Goal: Task Accomplishment & Management: Manage account settings

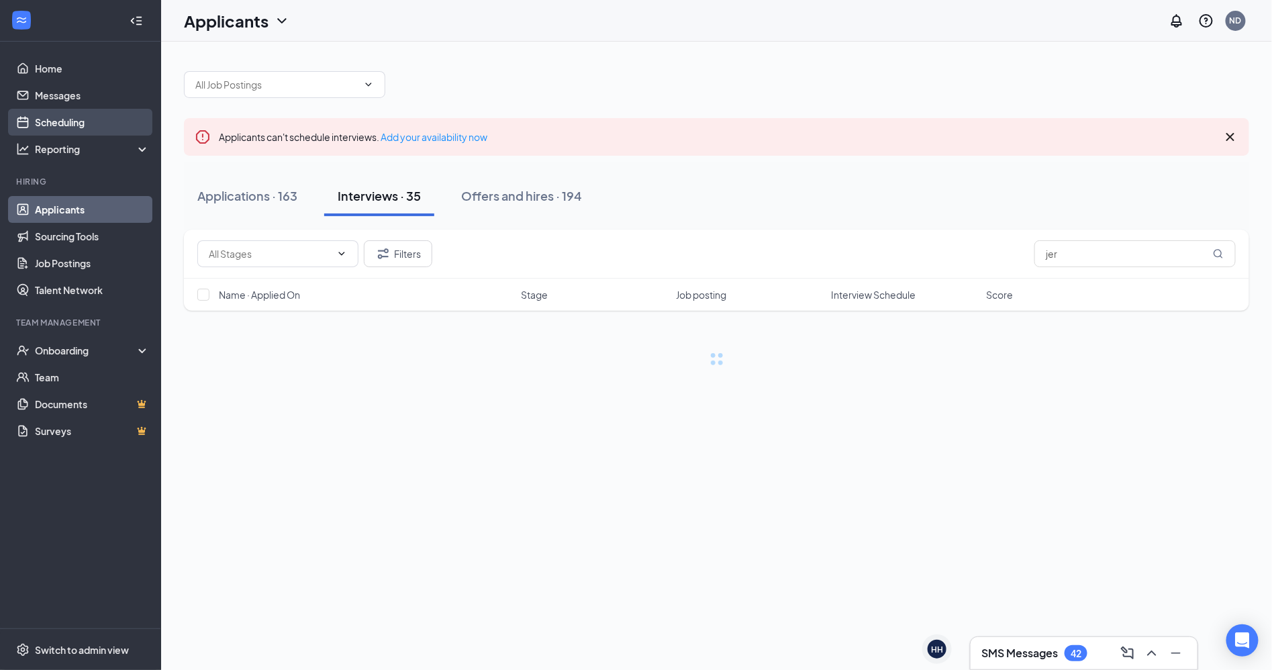
click at [54, 118] on link "Scheduling" at bounding box center [92, 122] width 115 height 27
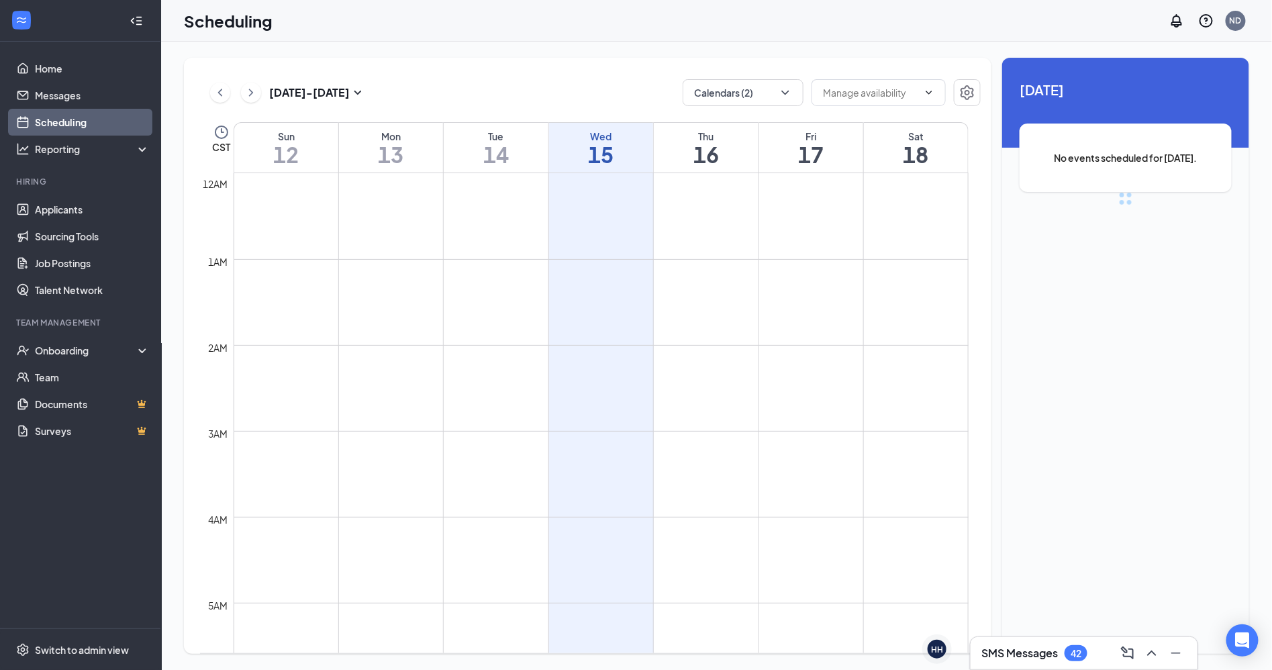
scroll to position [659, 0]
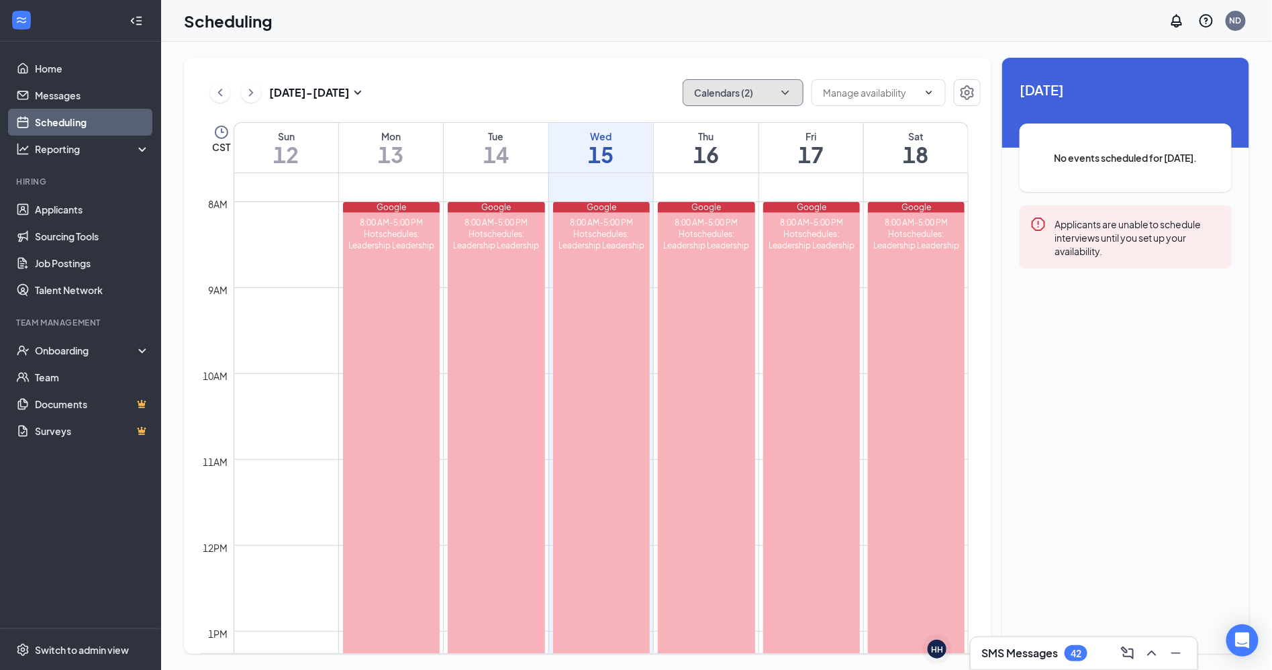
click at [773, 97] on button "Calendars (2)" at bounding box center [743, 92] width 121 height 27
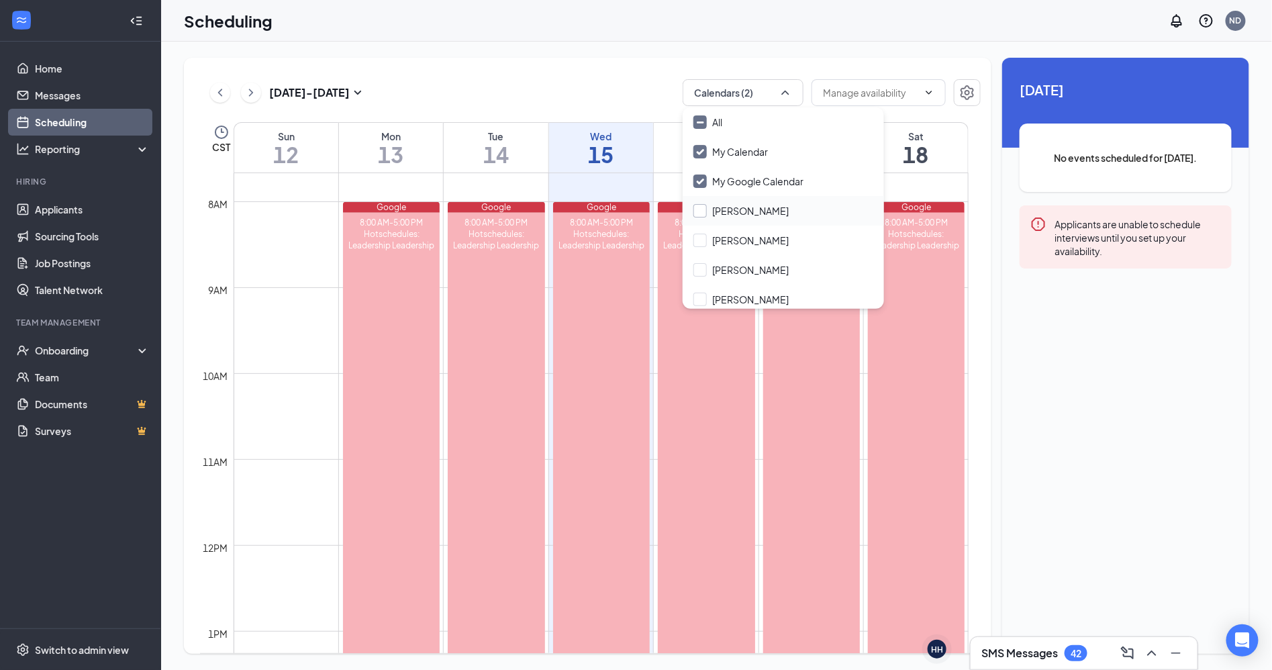
click at [704, 217] on input "[PERSON_NAME]" at bounding box center [741, 210] width 95 height 13
checkbox input "true"
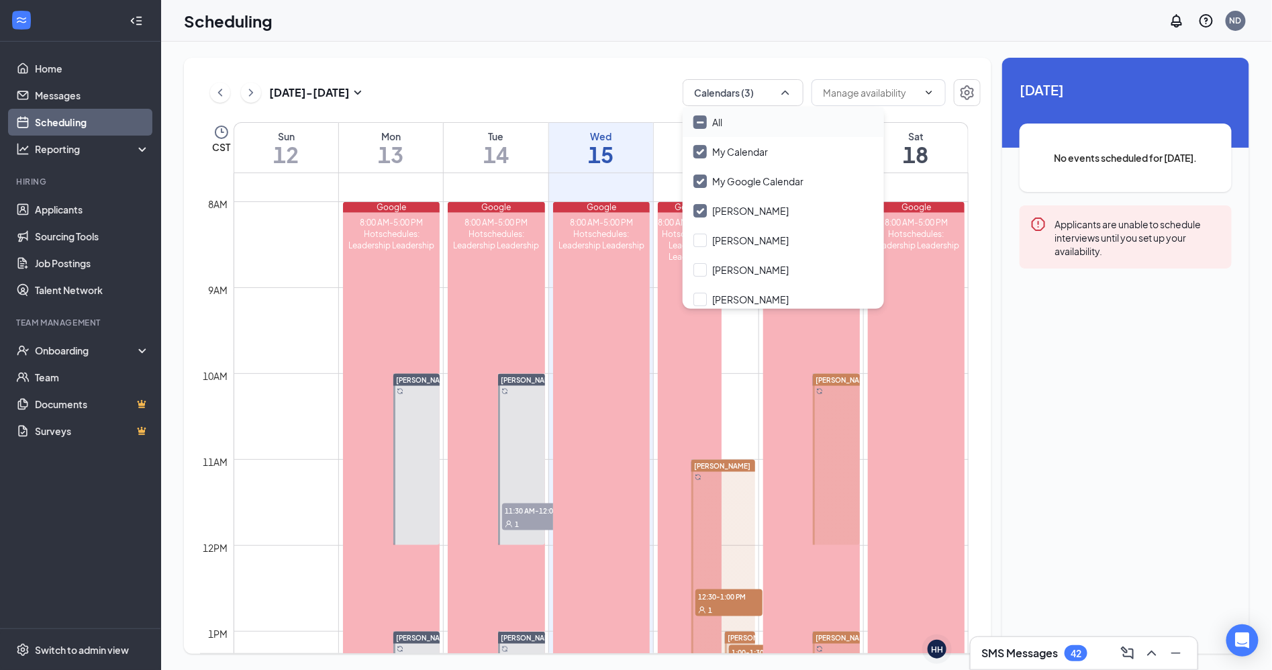
click at [696, 126] on input "All" at bounding box center [708, 121] width 29 height 13
checkbox input "true"
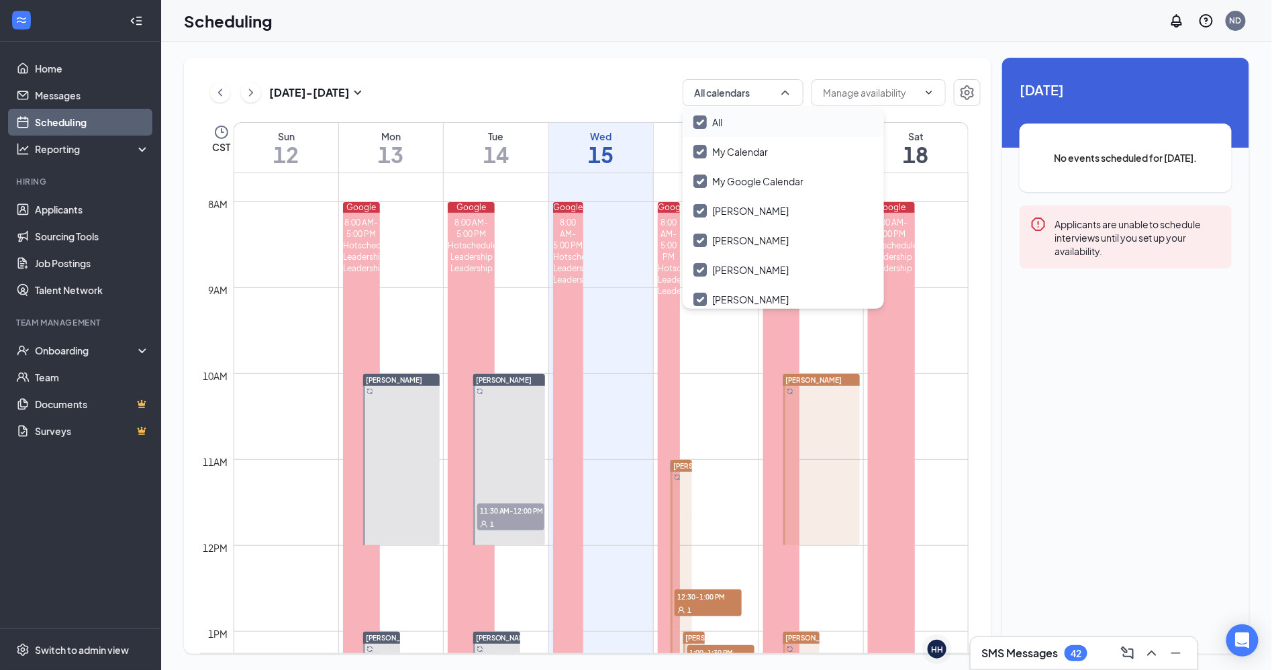
click at [702, 129] on div "All" at bounding box center [783, 122] width 201 height 30
checkbox input "false"
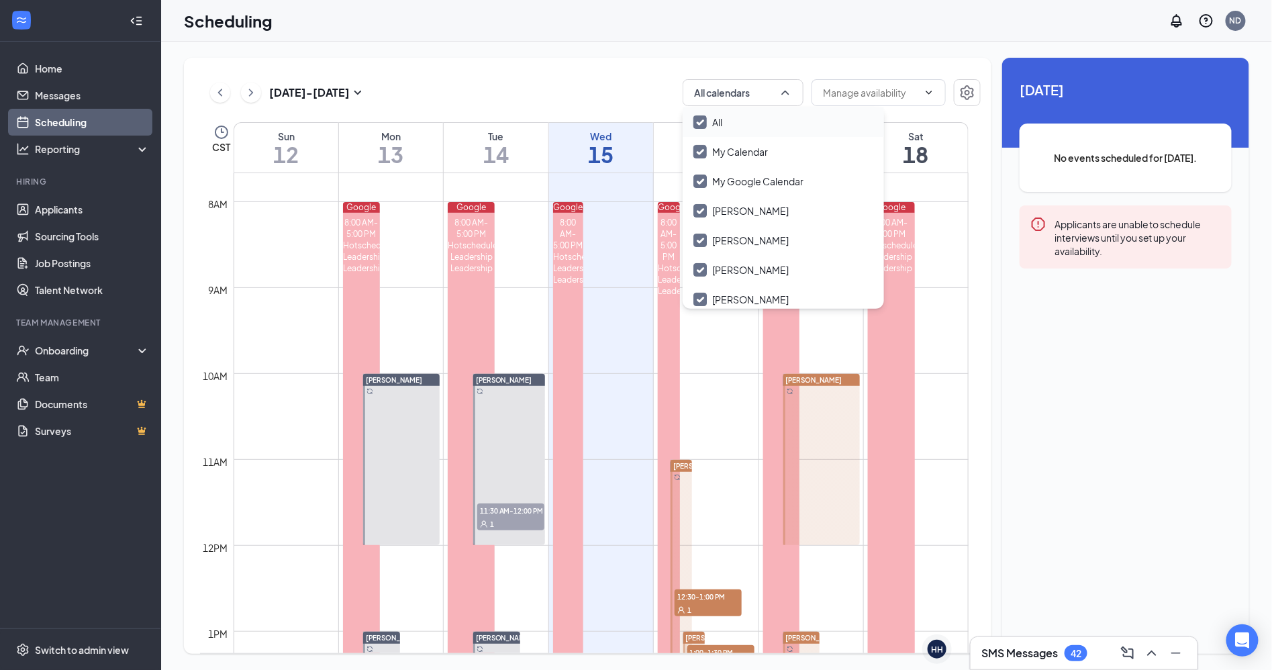
checkbox input "false"
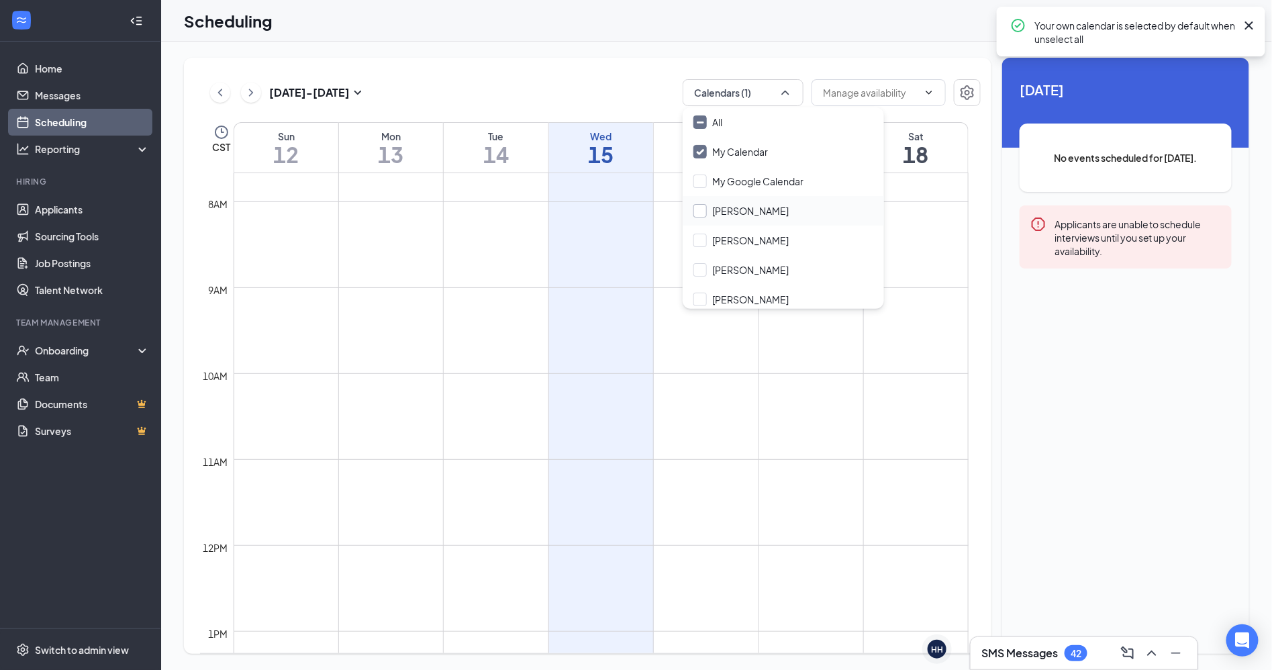
click at [697, 210] on input "[PERSON_NAME]" at bounding box center [741, 210] width 95 height 13
checkbox input "true"
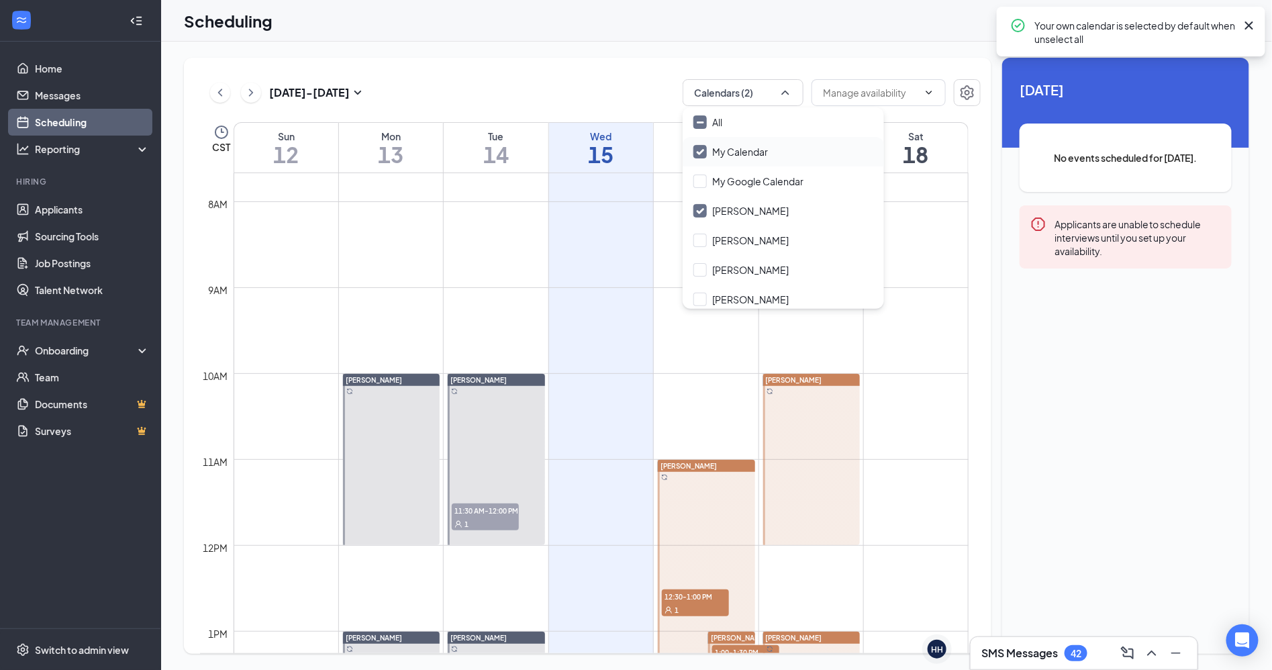
click at [704, 160] on div "My Calendar" at bounding box center [783, 152] width 201 height 30
checkbox input "false"
click at [646, 71] on div "[DATE] - [DATE] Calendars (1) CST Sun 12 Mon 13 Tue 14 Wed 15 Thu 16 Fri 17 Sat…" at bounding box center [588, 356] width 808 height 596
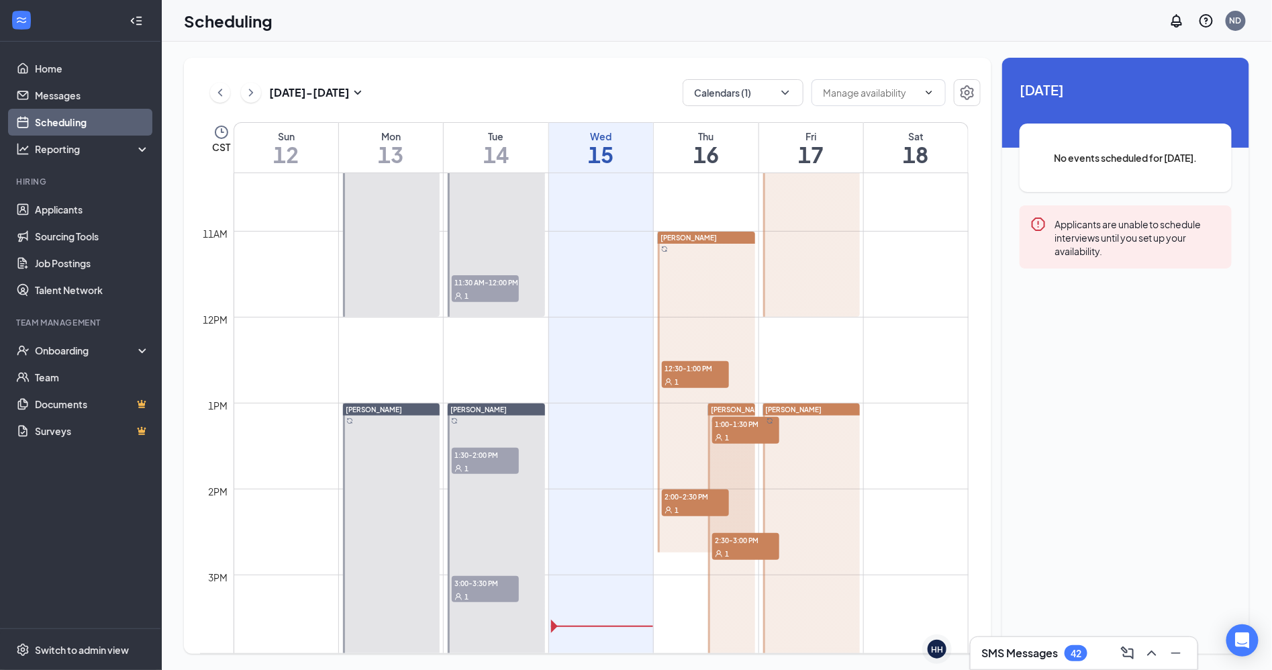
scroll to position [809, 0]
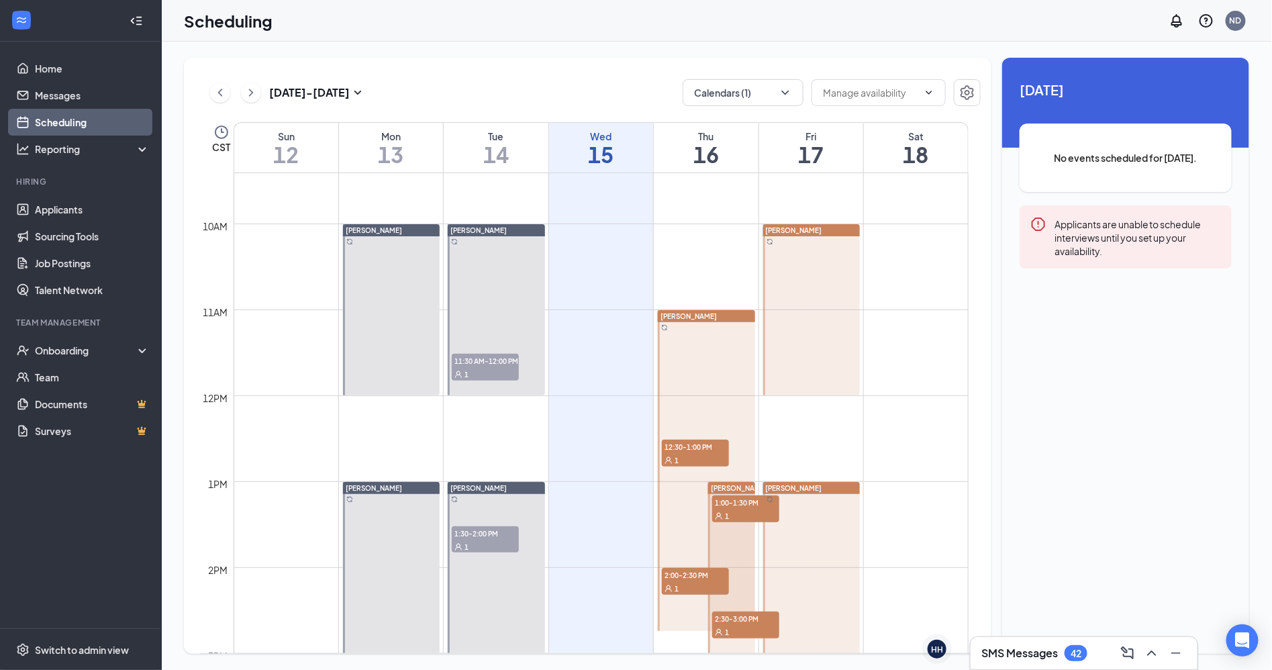
click at [714, 322] on div at bounding box center [706, 470] width 97 height 321
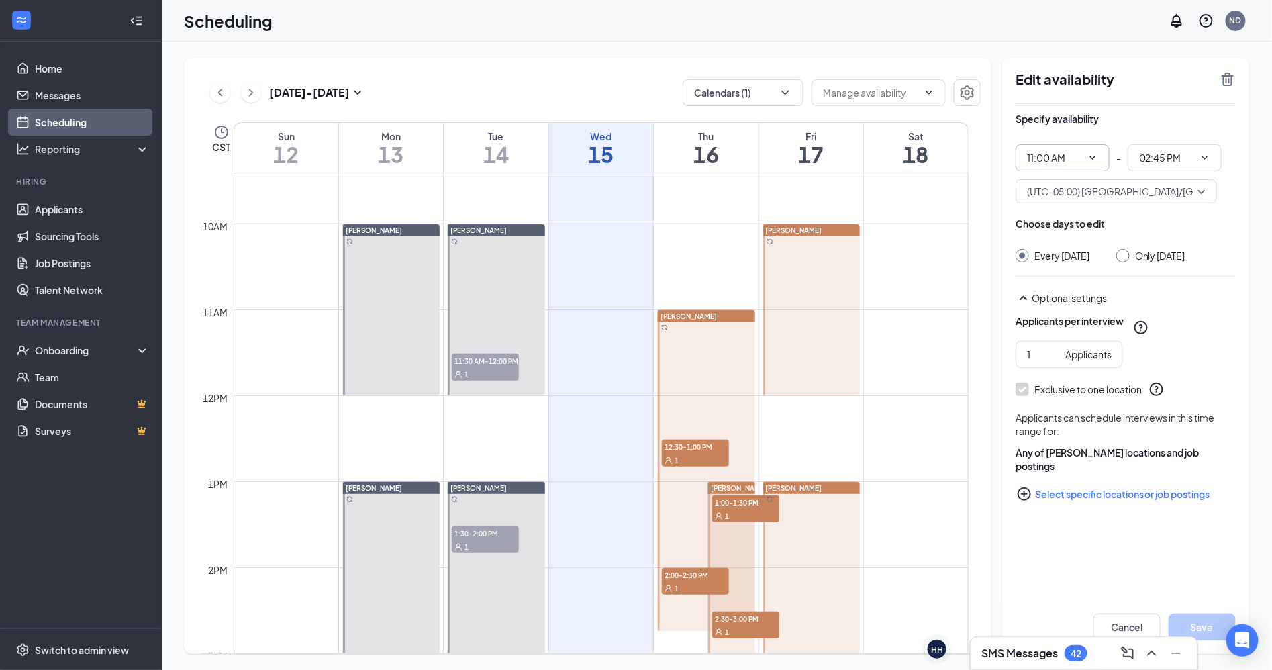
click at [1095, 157] on icon "ChevronDown" at bounding box center [1093, 157] width 11 height 11
click at [1069, 303] on div "10:00 AM" at bounding box center [1058, 299] width 40 height 15
type input "10:00 AM"
type input "01:45 PM"
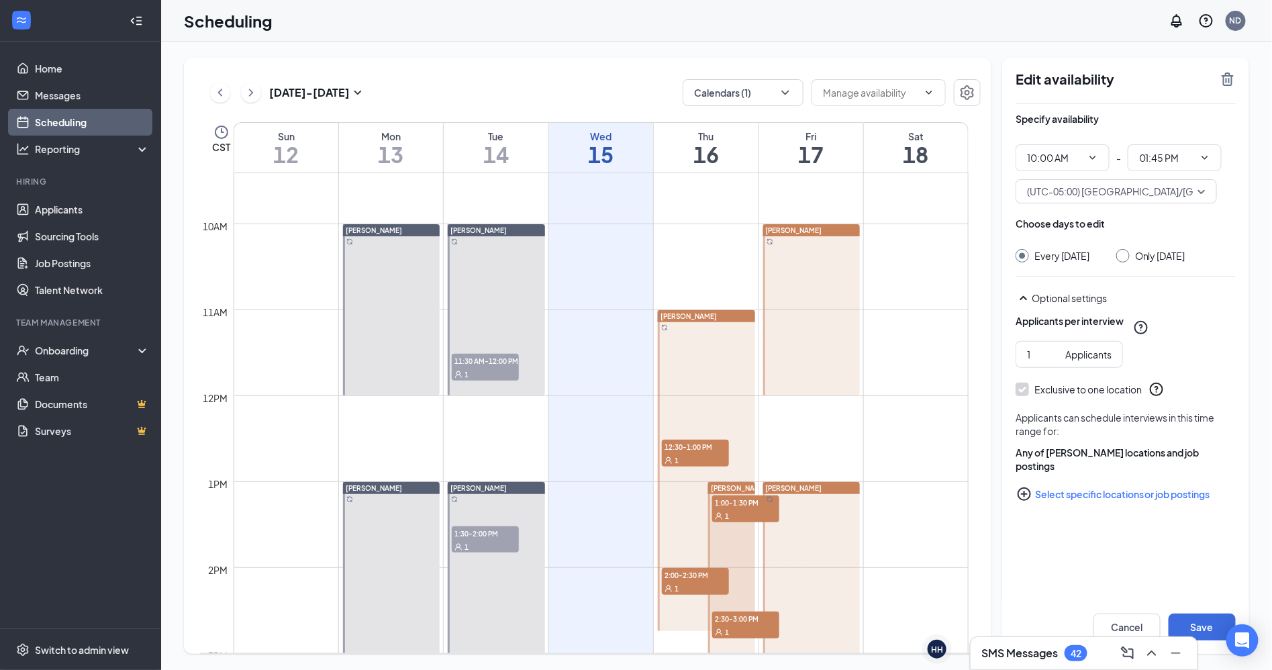
click at [1099, 158] on icon "ChevronDown" at bounding box center [1093, 157] width 11 height 11
click at [1072, 232] on div "09:30 AM" at bounding box center [1058, 237] width 40 height 15
type input "09:30 AM"
click at [1197, 156] on span "01:15 PM" at bounding box center [1175, 157] width 94 height 27
click at [1201, 156] on icon "ChevronDown" at bounding box center [1205, 157] width 11 height 11
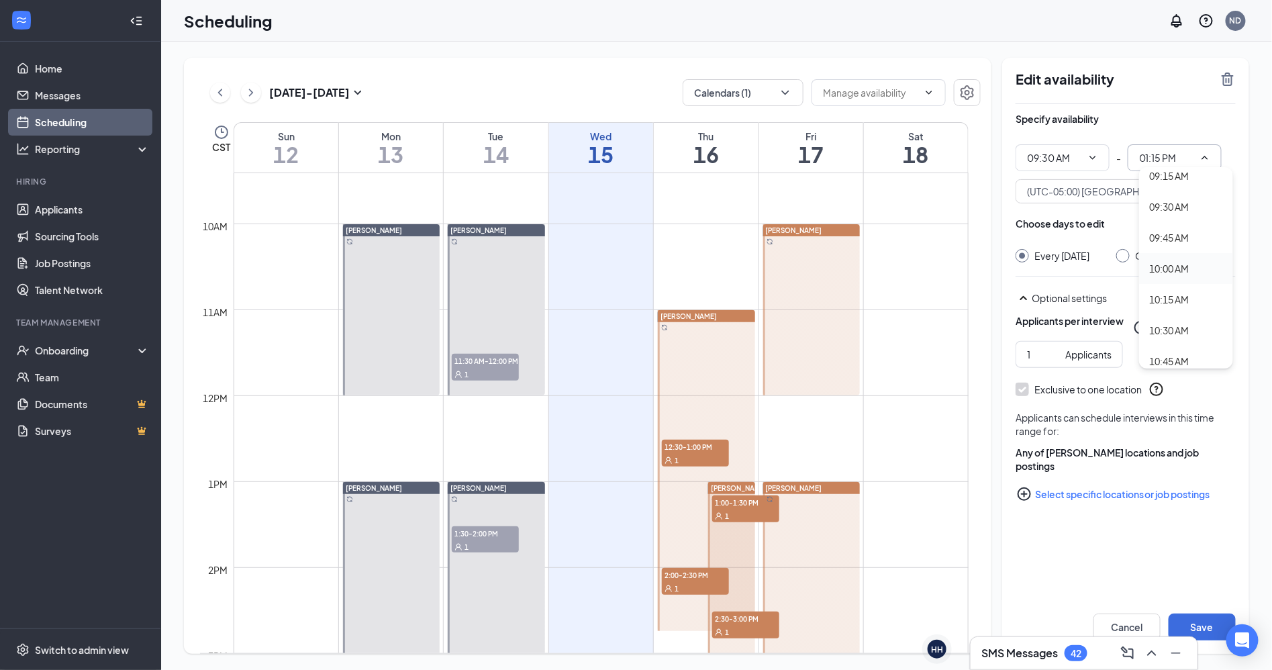
scroll to position [1268, 0]
click at [1179, 299] on div "11:30 AM" at bounding box center [1170, 304] width 40 height 15
type input "11:30 AM"
click at [1198, 617] on button "Save" at bounding box center [1202, 627] width 67 height 27
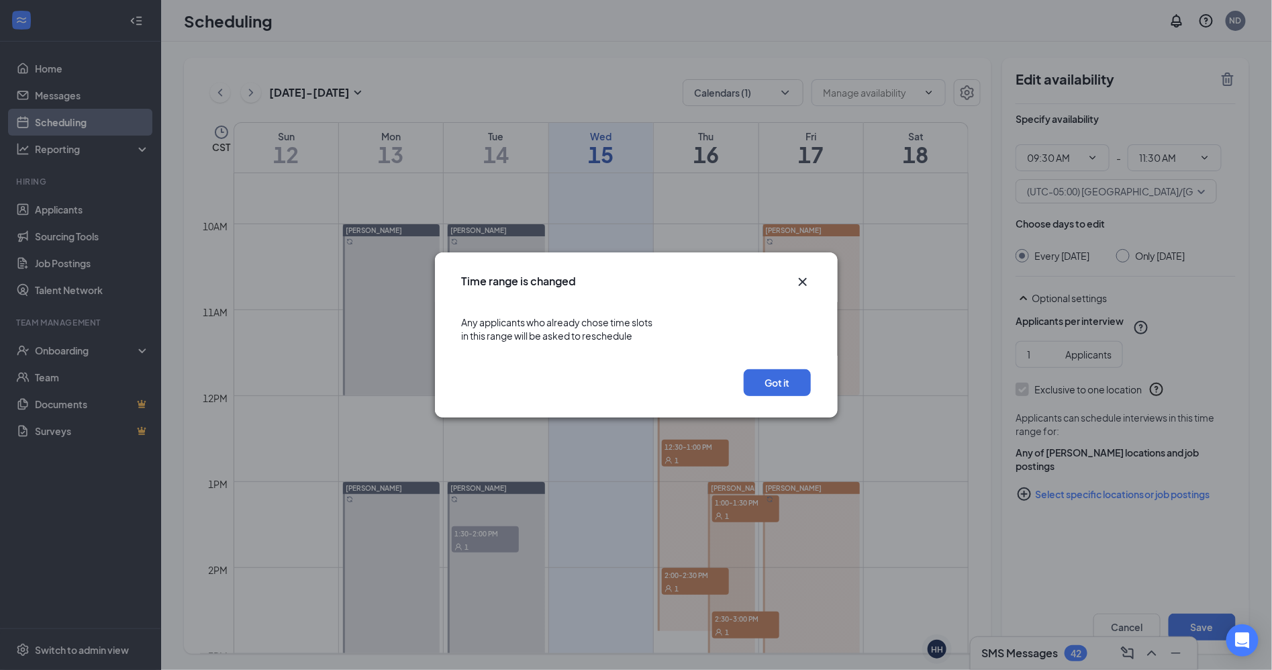
click at [802, 280] on icon "Cross" at bounding box center [803, 282] width 16 height 16
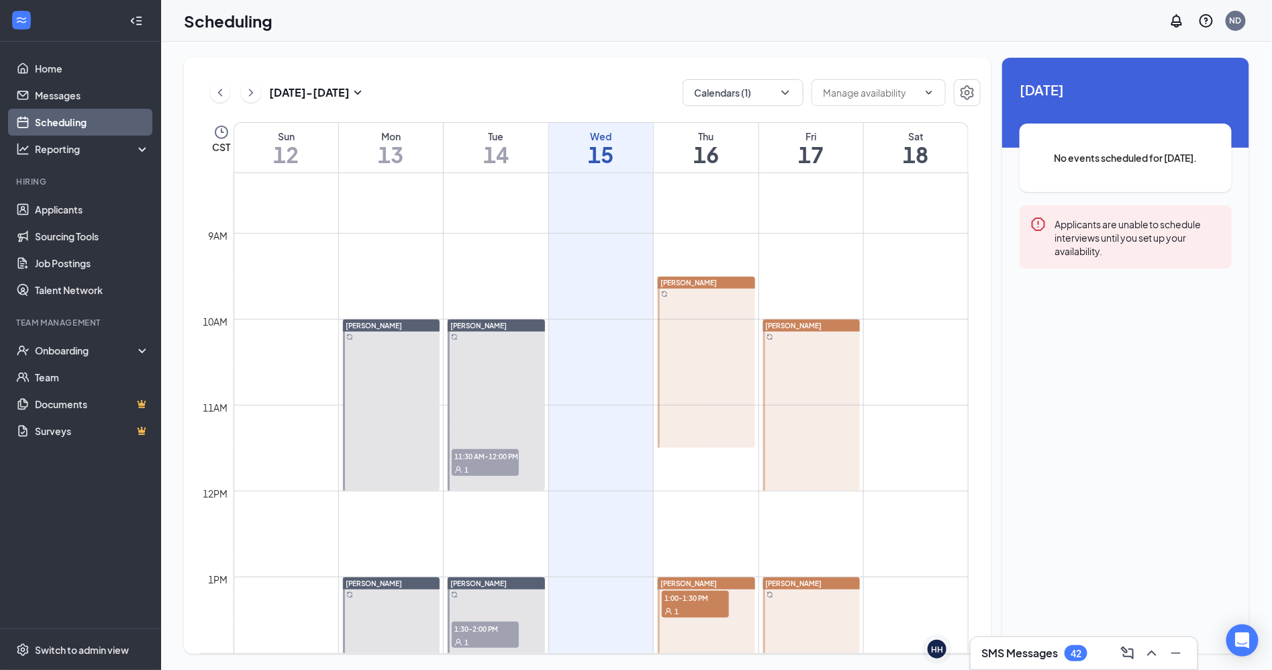
scroll to position [659, 0]
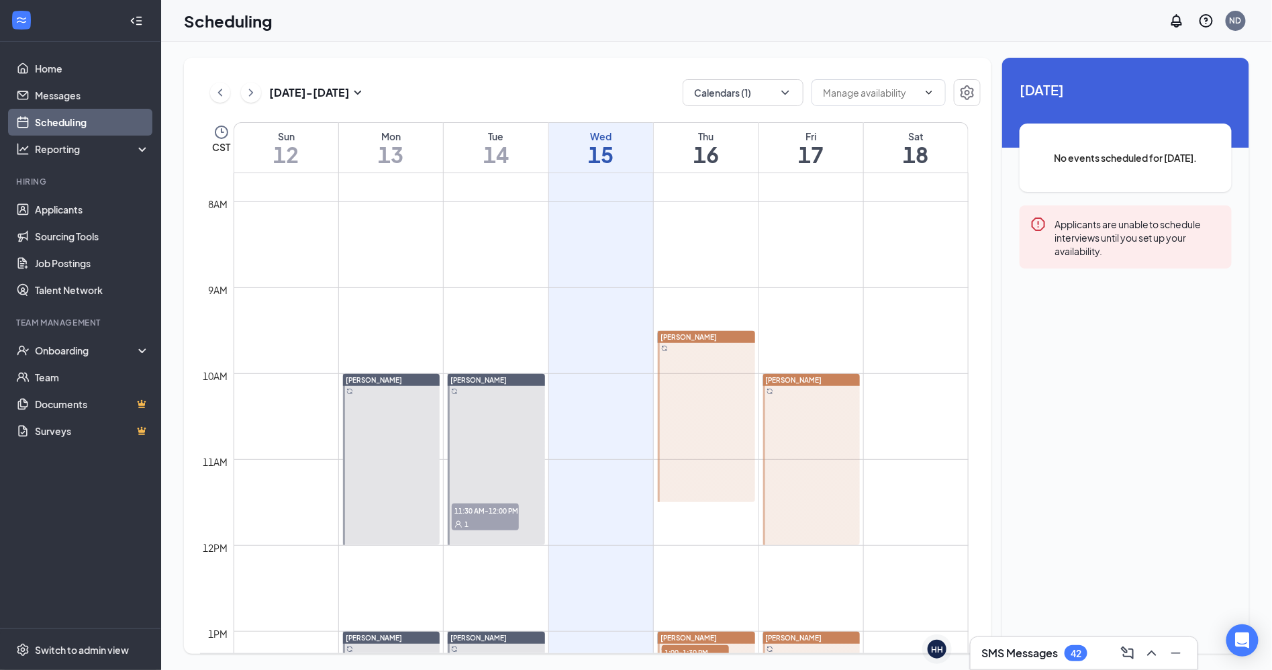
click at [713, 359] on div at bounding box center [706, 416] width 97 height 171
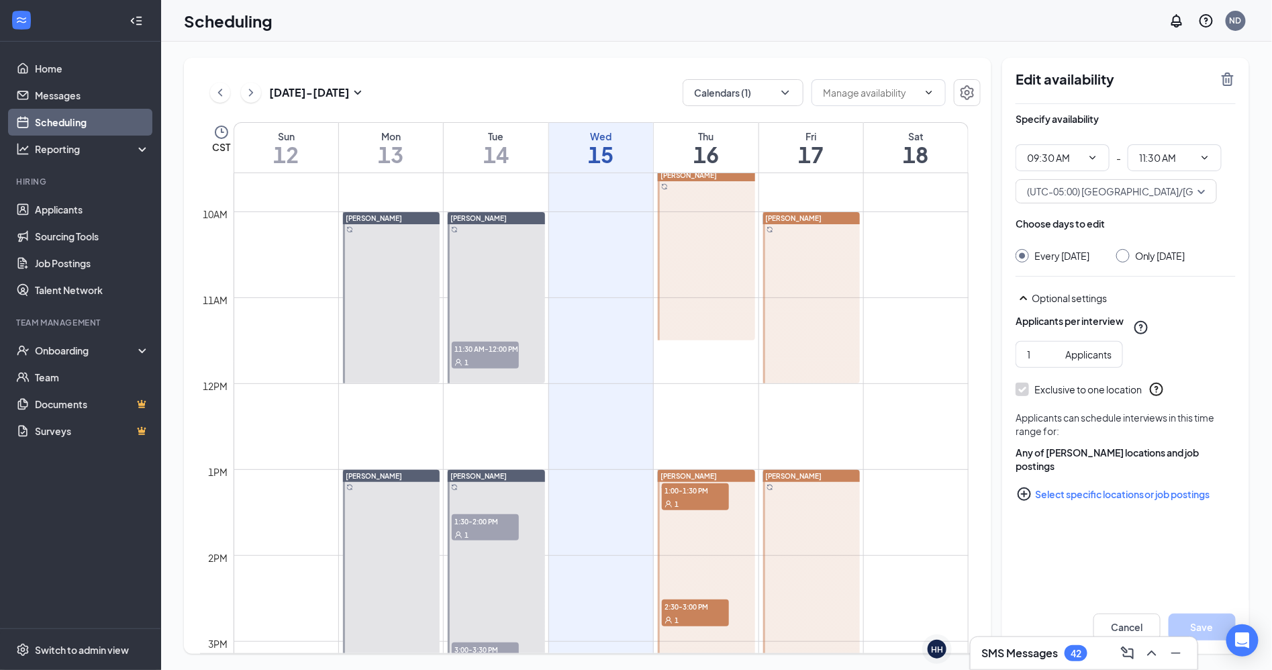
scroll to position [809, 0]
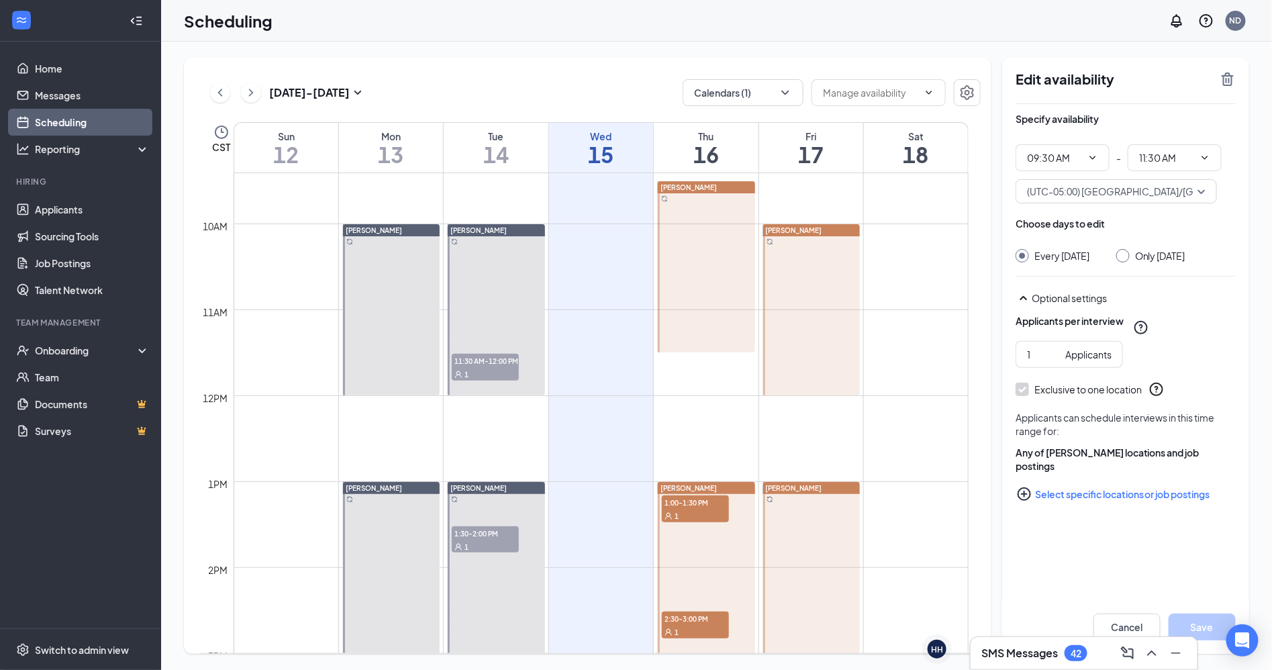
click at [703, 509] on div "1" at bounding box center [695, 515] width 67 height 13
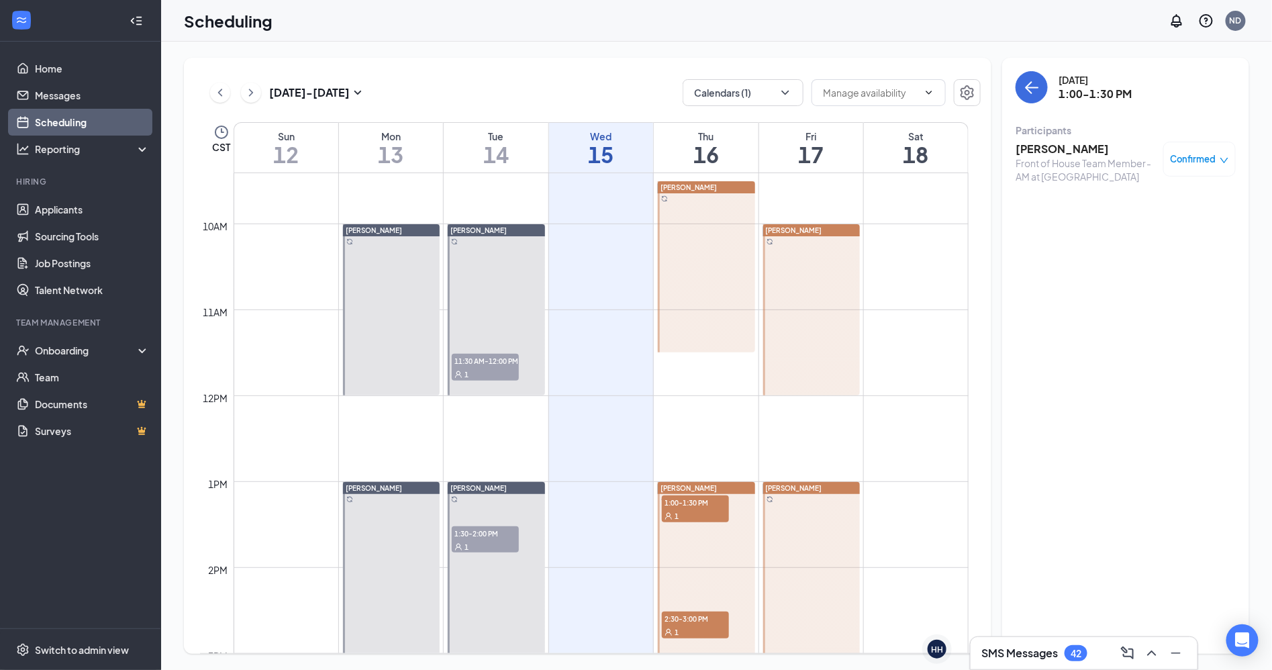
scroll to position [884, 0]
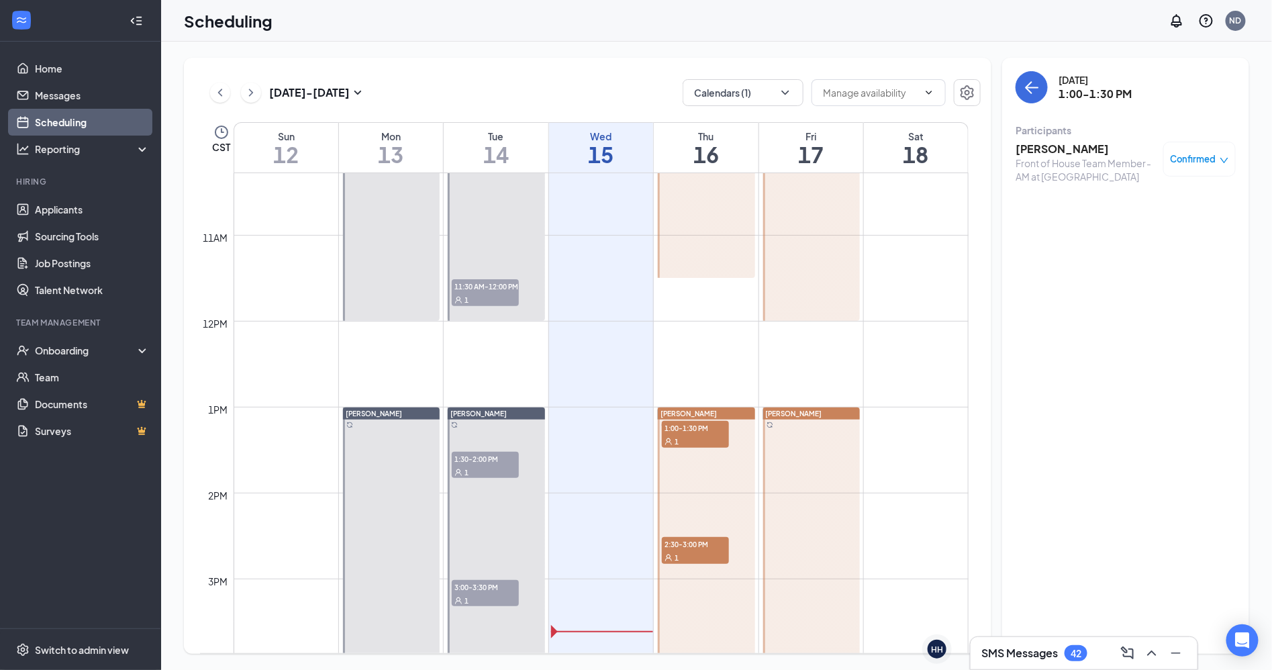
click at [695, 555] on div "1" at bounding box center [695, 557] width 67 height 13
click at [686, 445] on div "1" at bounding box center [695, 440] width 67 height 13
click at [696, 438] on div "1" at bounding box center [695, 440] width 67 height 13
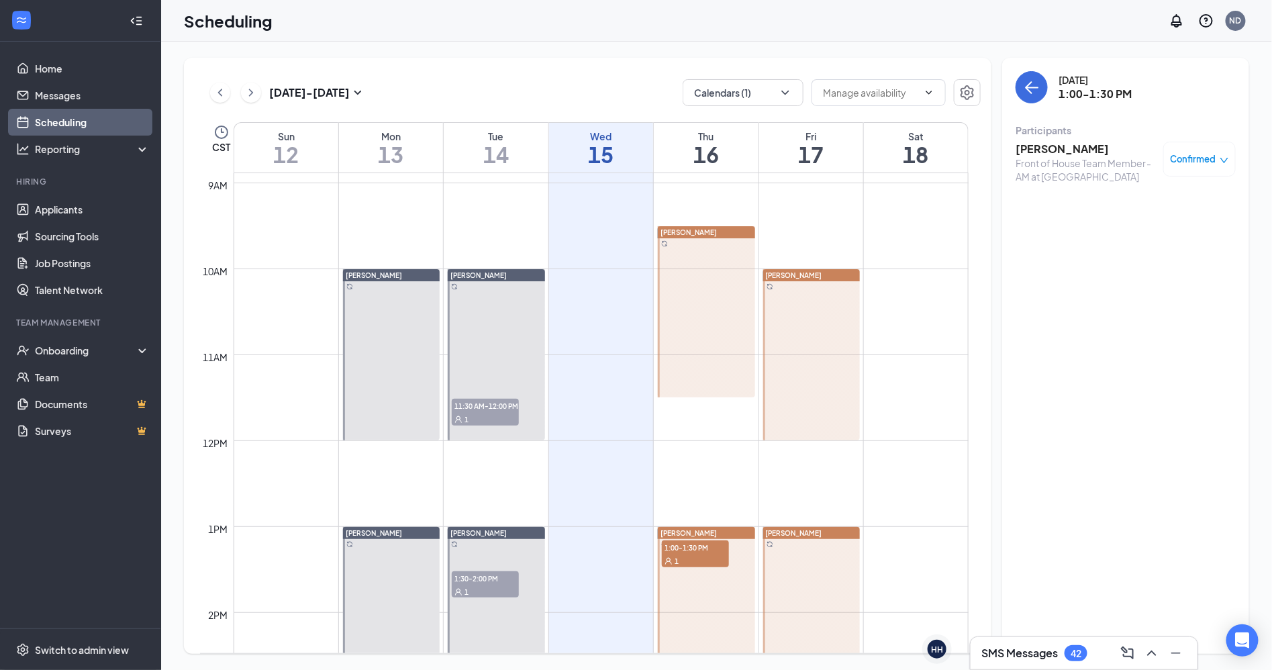
scroll to position [809, 0]
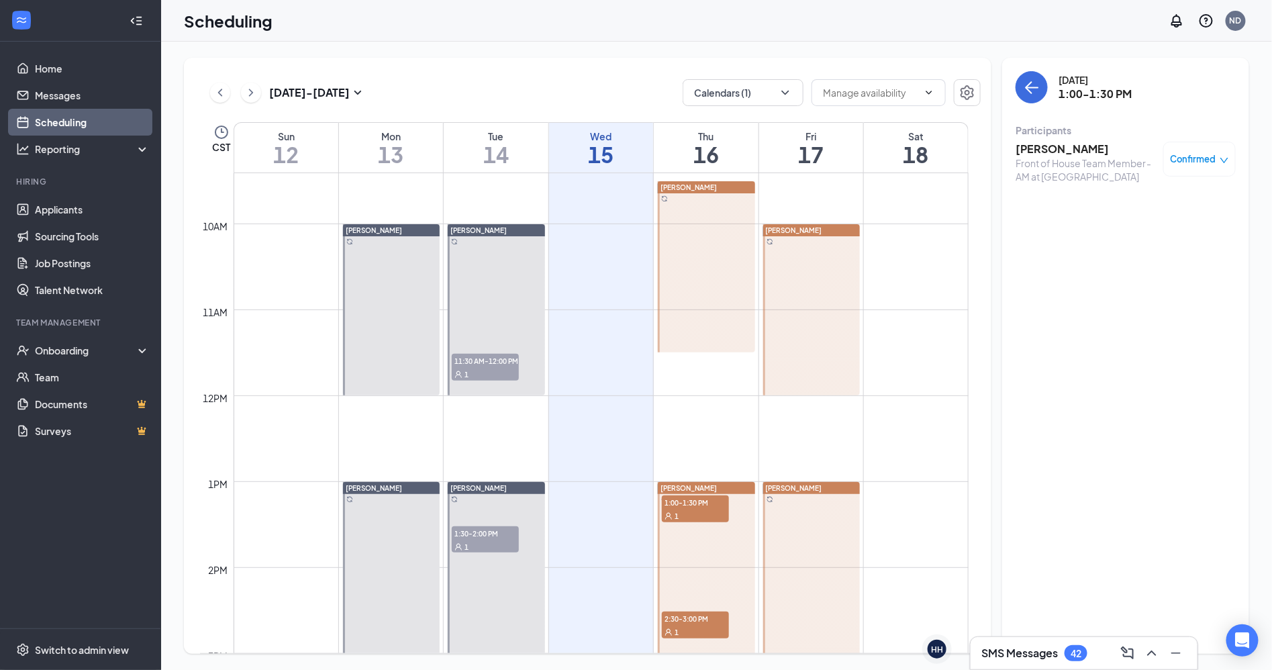
click at [620, 259] on td at bounding box center [601, 255] width 735 height 21
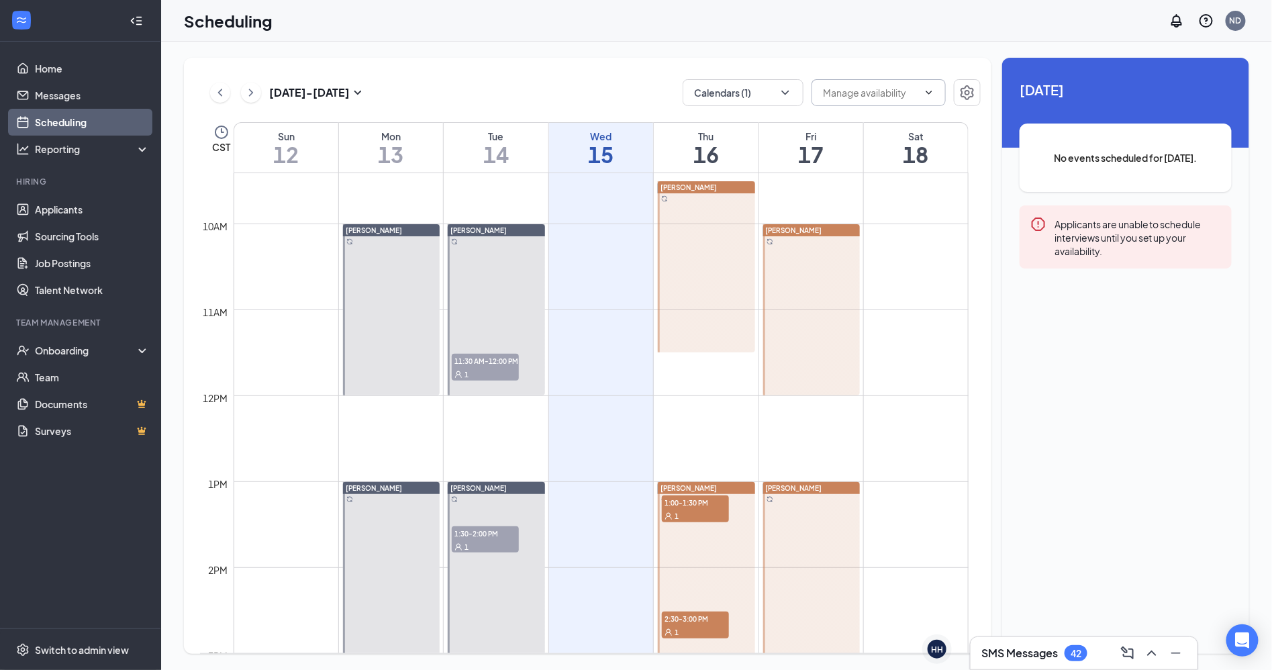
click at [917, 99] on input "text" at bounding box center [870, 92] width 95 height 15
click at [943, 95] on span "Delete all availability" at bounding box center [879, 92] width 134 height 27
click at [967, 93] on icon "Settings" at bounding box center [968, 93] width 16 height 16
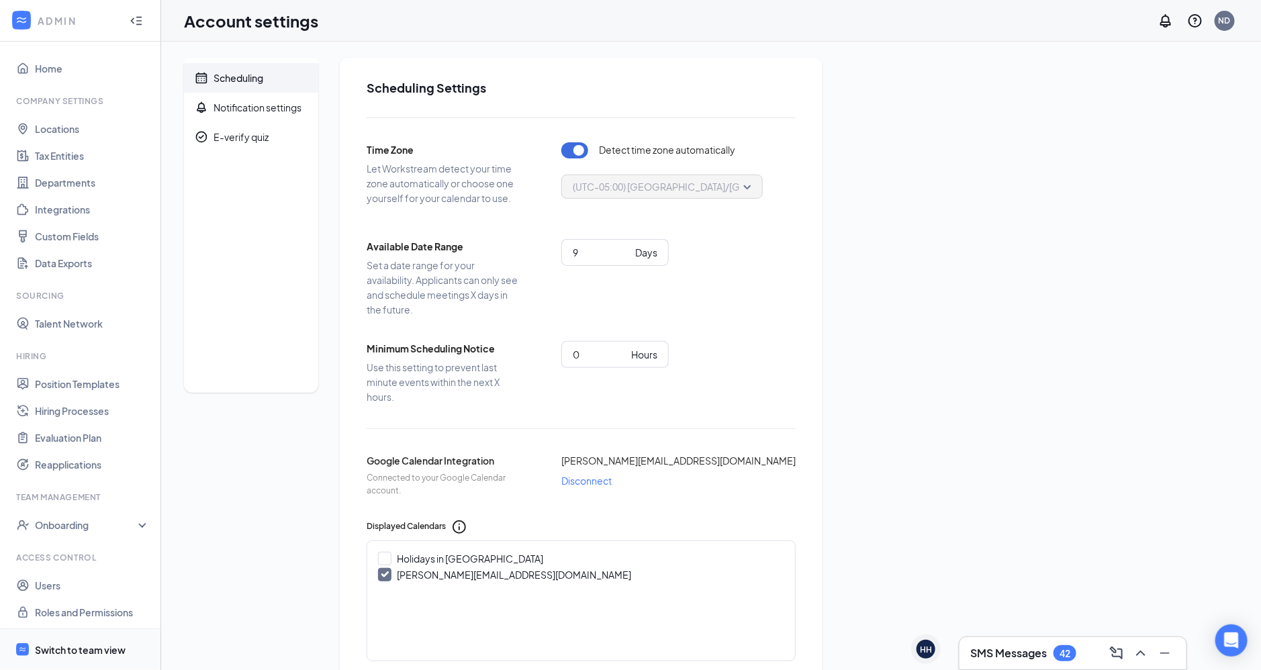
click at [73, 643] on div "Switch to team view" at bounding box center [80, 649] width 91 height 13
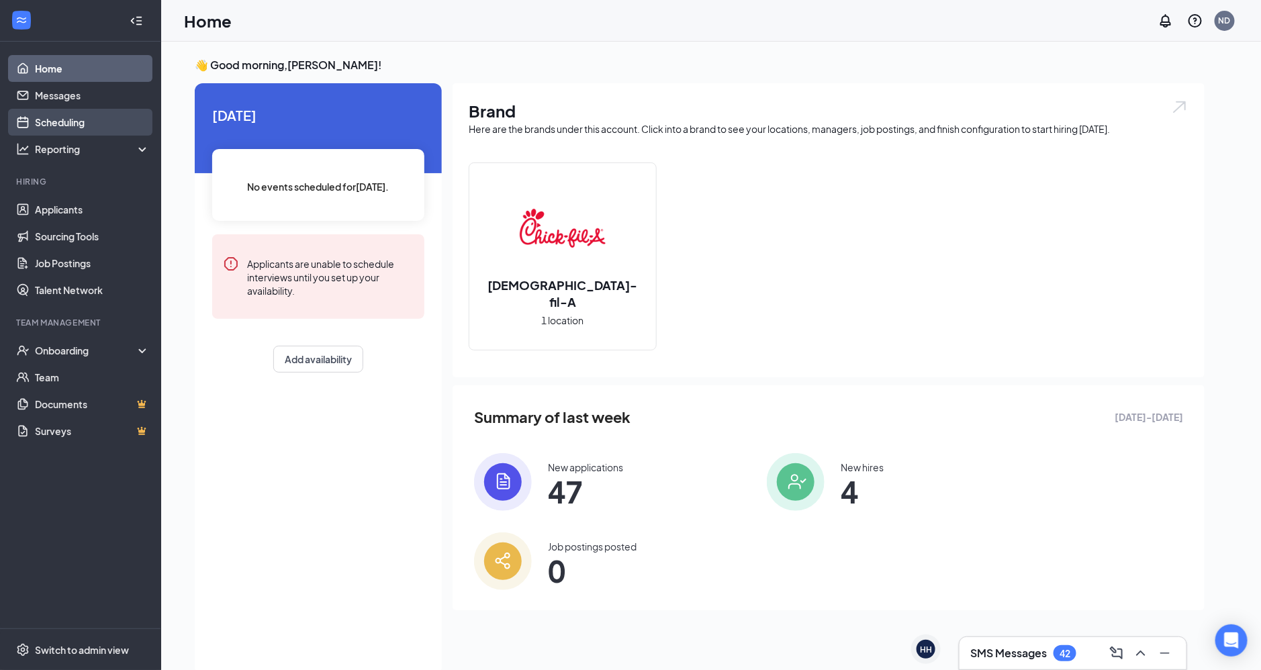
click at [66, 124] on link "Scheduling" at bounding box center [92, 122] width 115 height 27
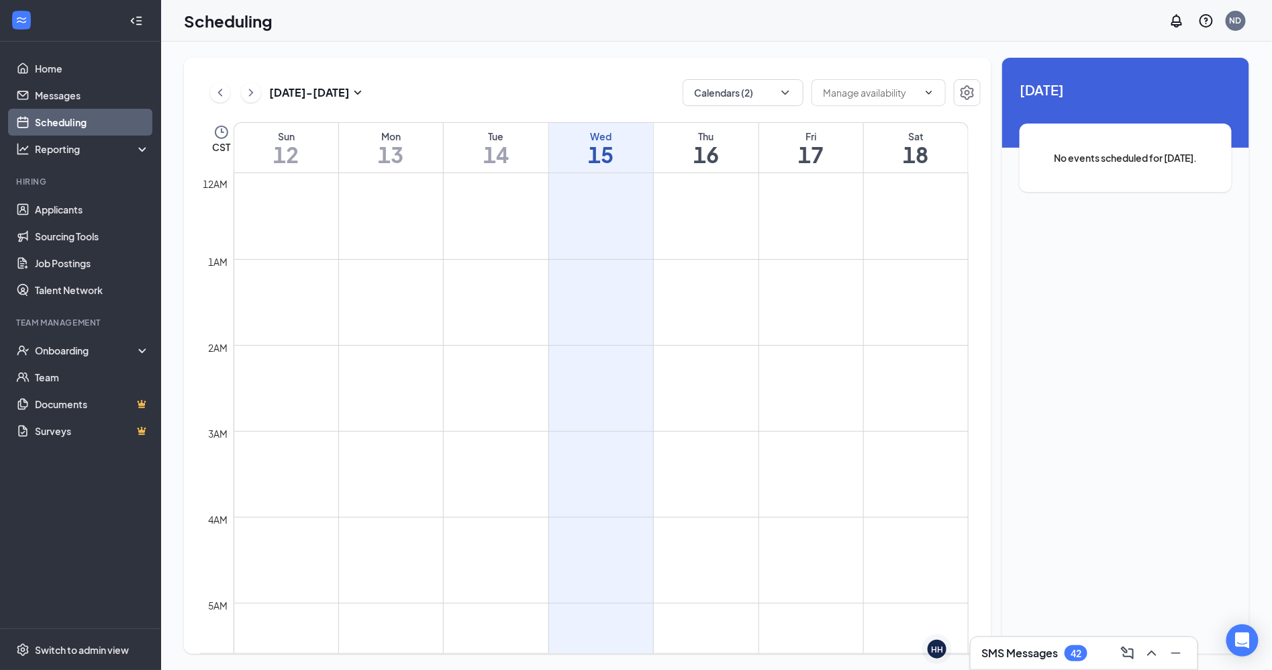
scroll to position [659, 0]
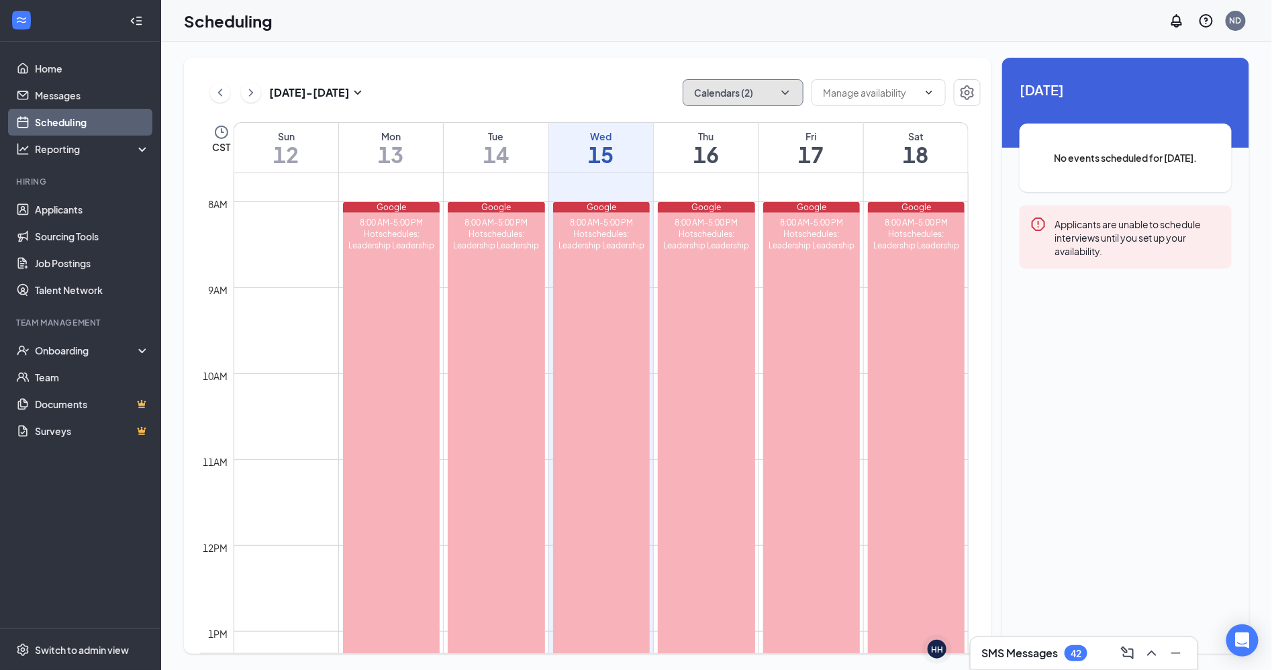
click at [781, 95] on button "Calendars (2)" at bounding box center [743, 92] width 121 height 27
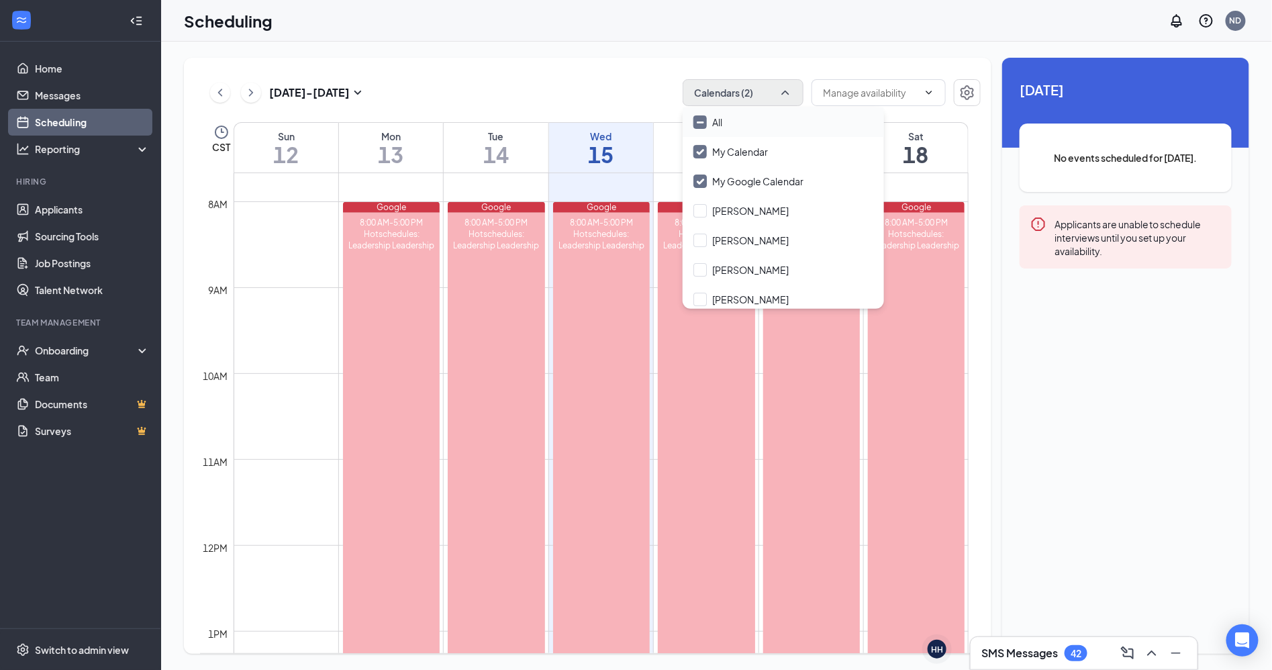
click at [702, 118] on input "All" at bounding box center [708, 121] width 29 height 13
checkbox input "true"
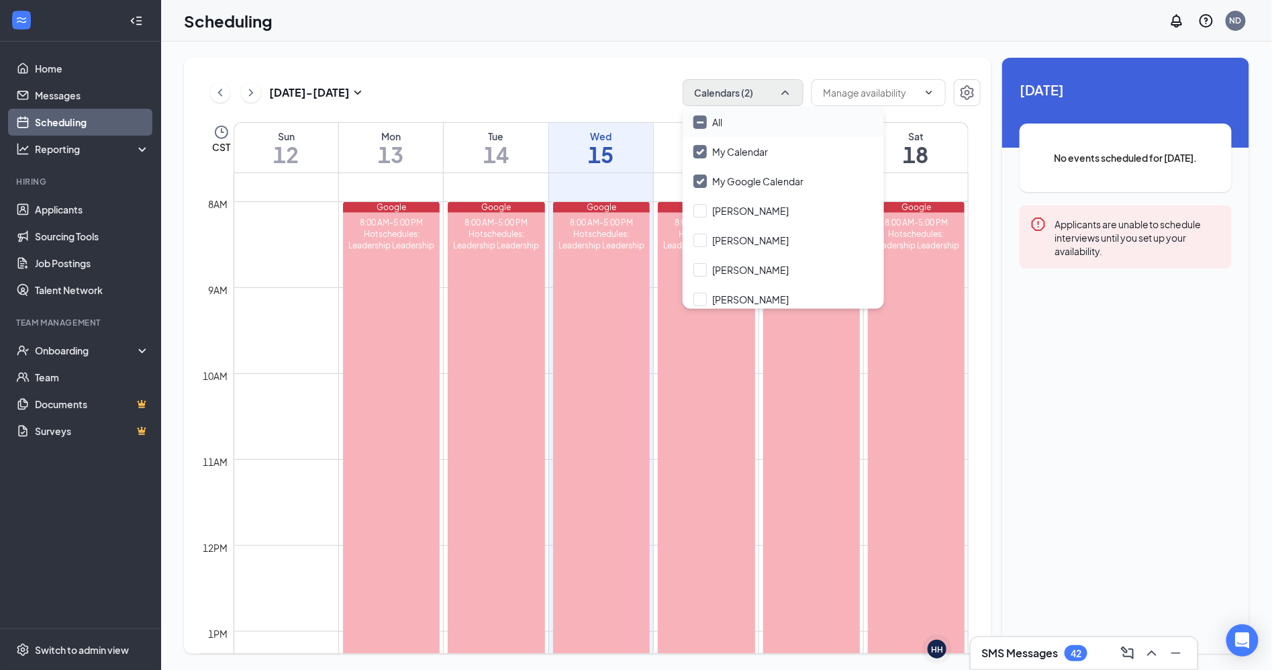
checkbox input "true"
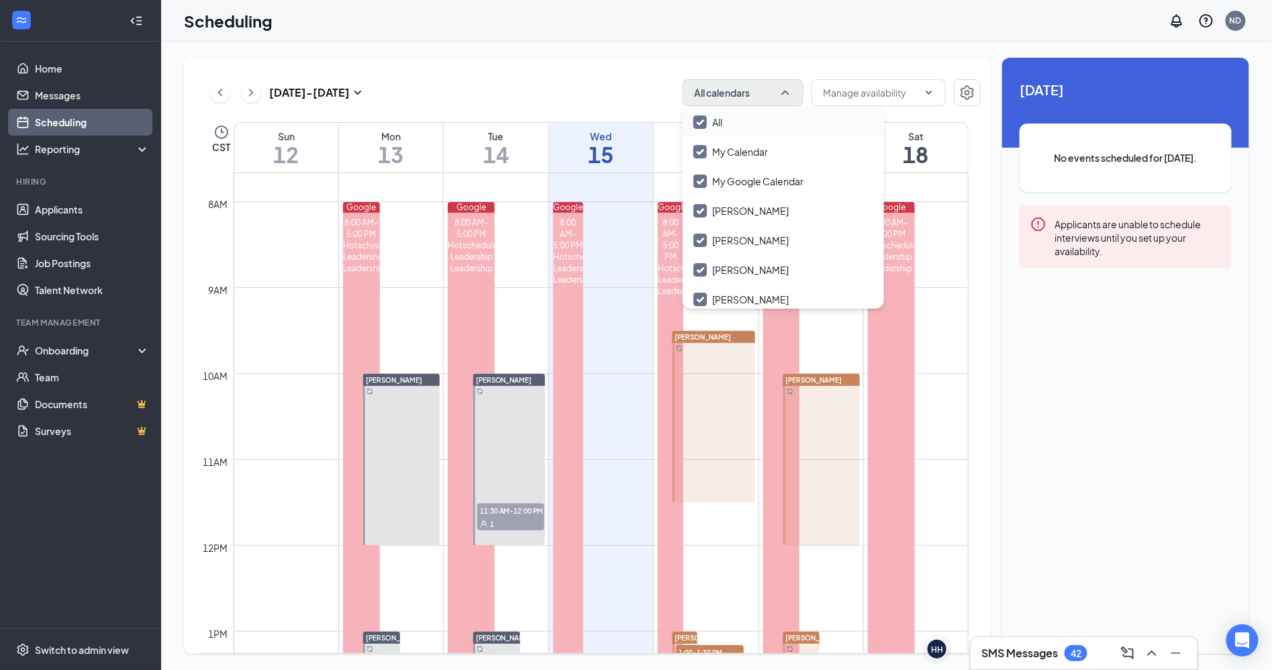
click at [702, 122] on input "All" at bounding box center [708, 121] width 29 height 13
checkbox input "false"
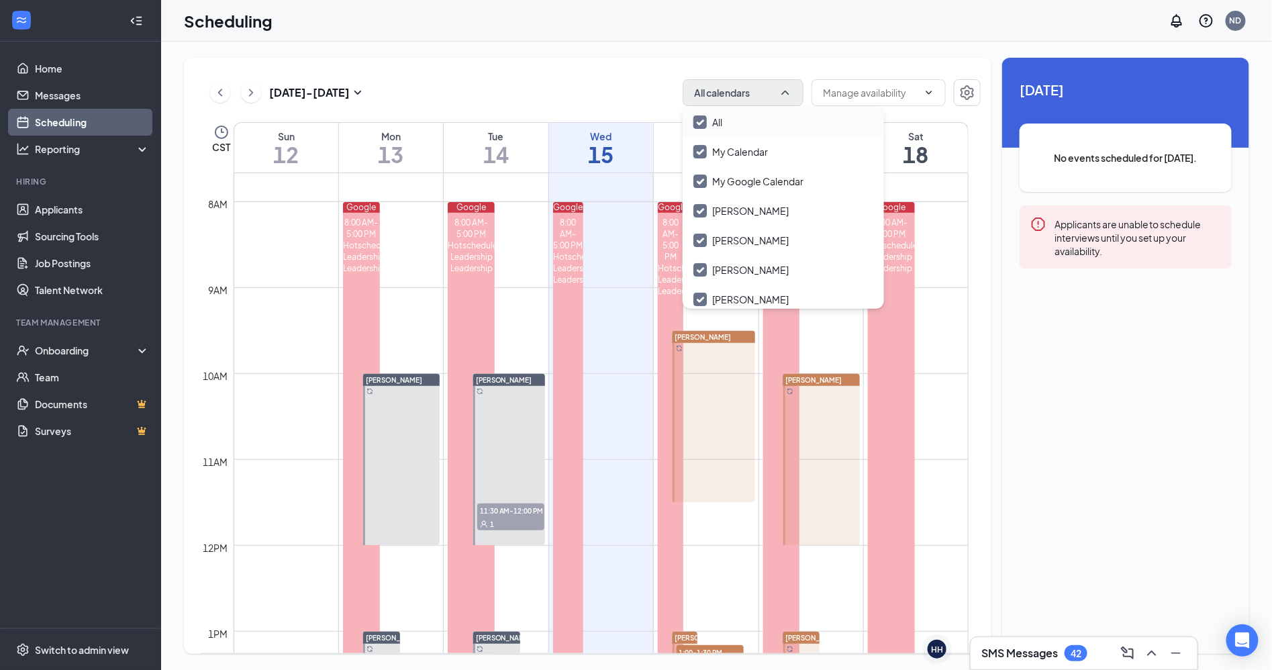
checkbox input "false"
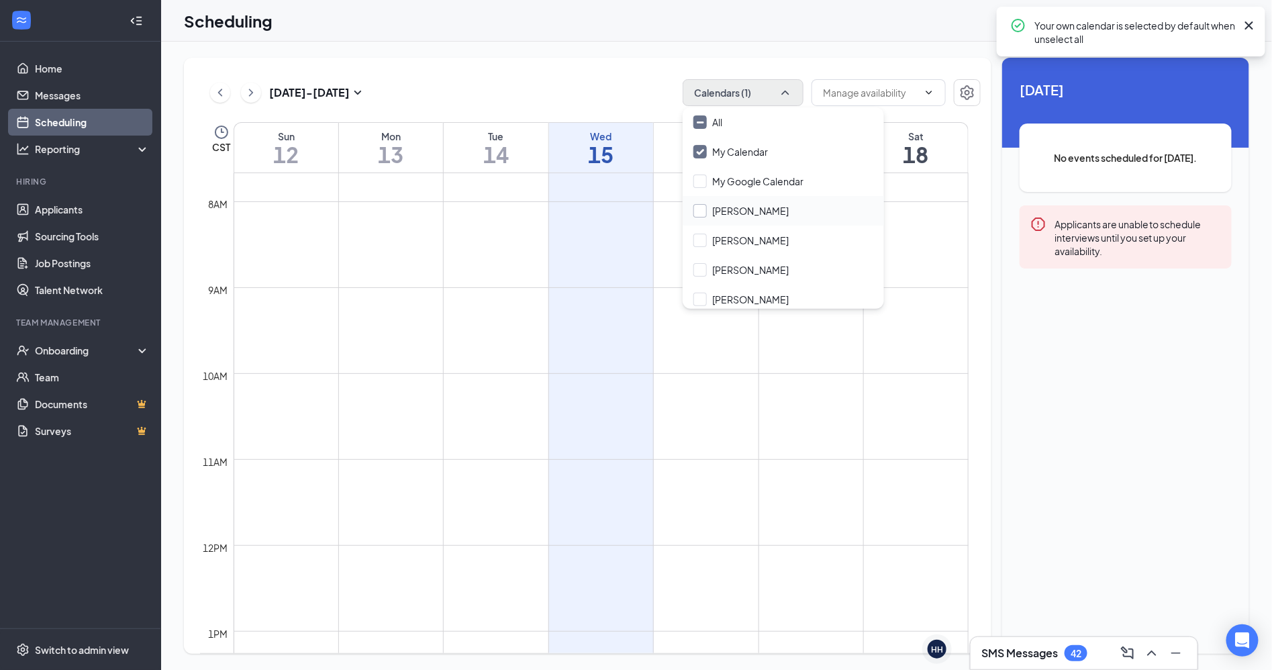
click at [700, 208] on input "[PERSON_NAME]" at bounding box center [741, 210] width 95 height 13
checkbox input "true"
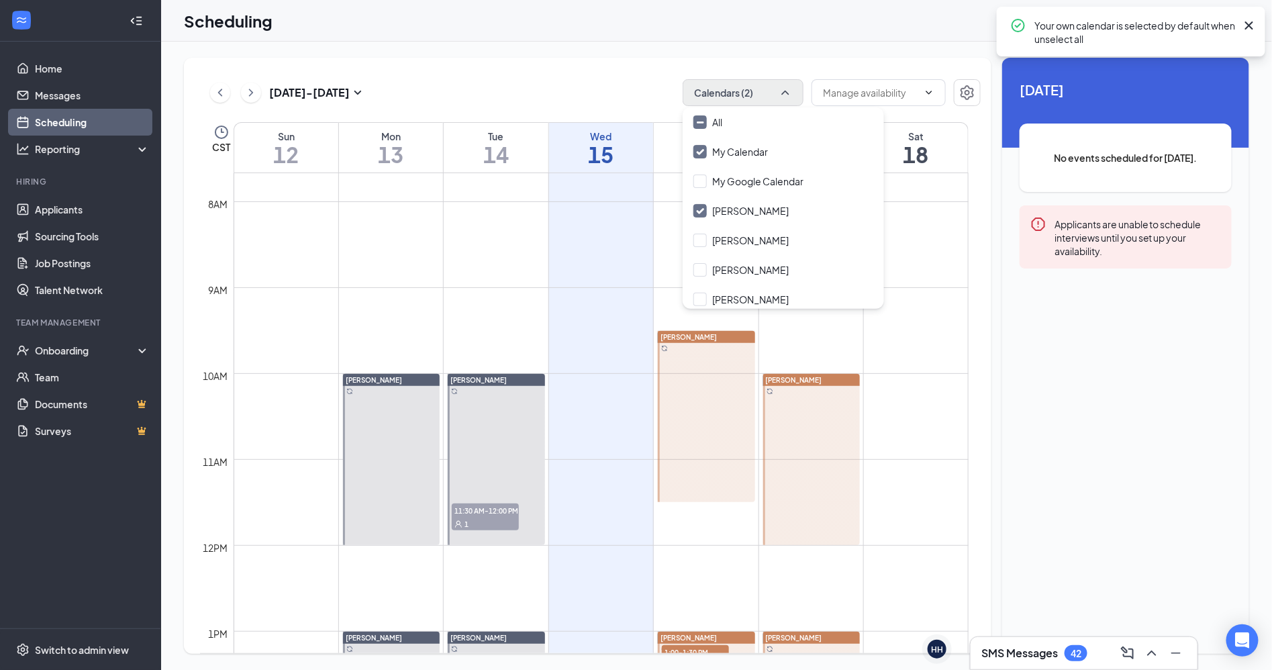
click at [634, 55] on div "[DATE] - [DATE] Calendars (2) CST Sun 12 Mon 13 Tue 14 Wed 15 Thu 16 Fri 17 Sat…" at bounding box center [716, 356] width 1111 height 629
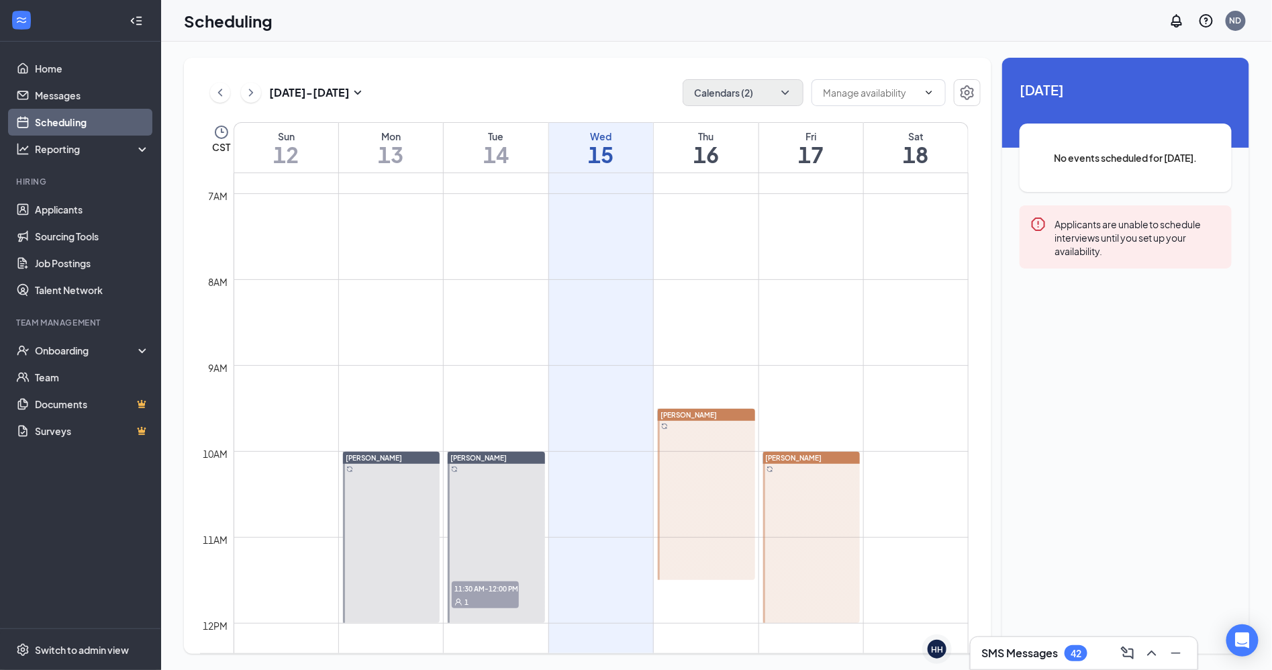
scroll to position [735, 0]
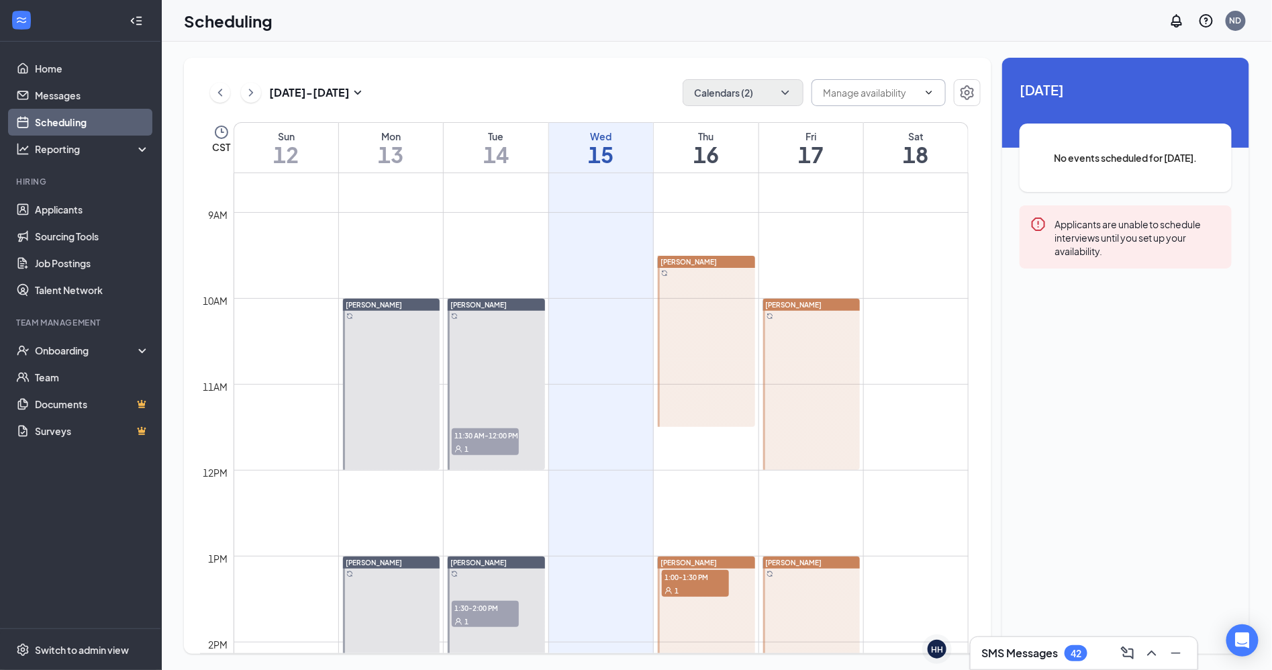
click at [865, 99] on input "text" at bounding box center [870, 92] width 95 height 15
click at [759, 93] on button "Calendars (2)" at bounding box center [743, 92] width 121 height 27
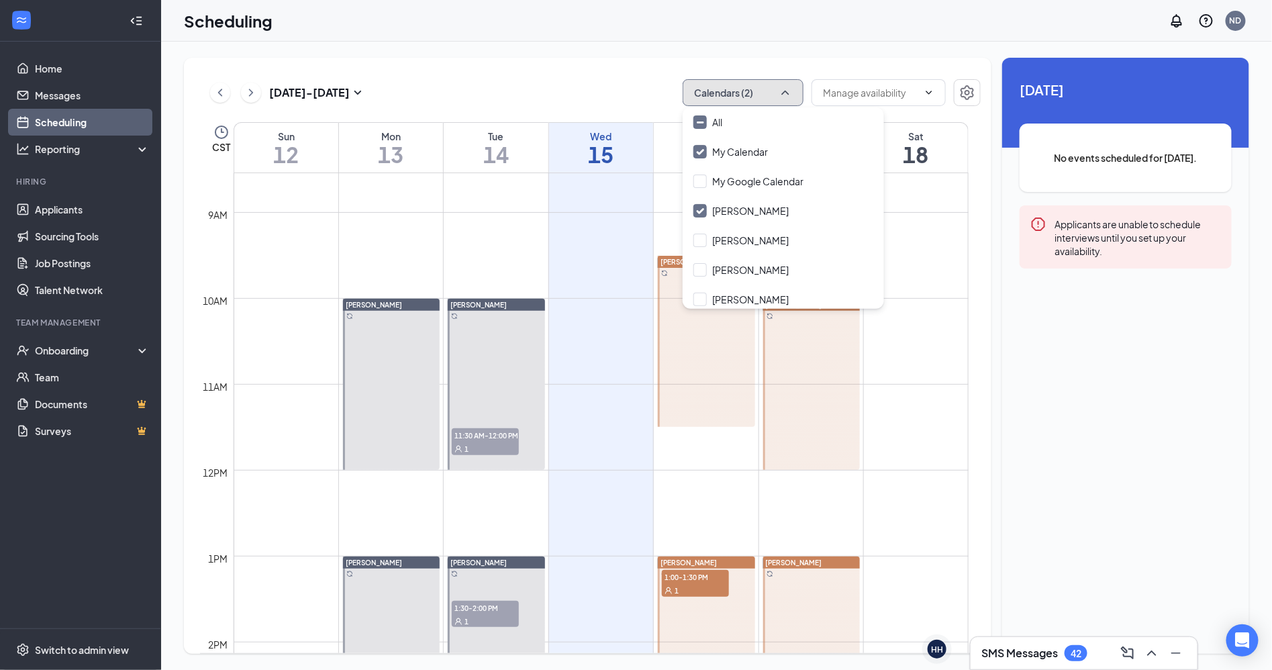
click at [763, 93] on button "Calendars (2)" at bounding box center [743, 92] width 121 height 27
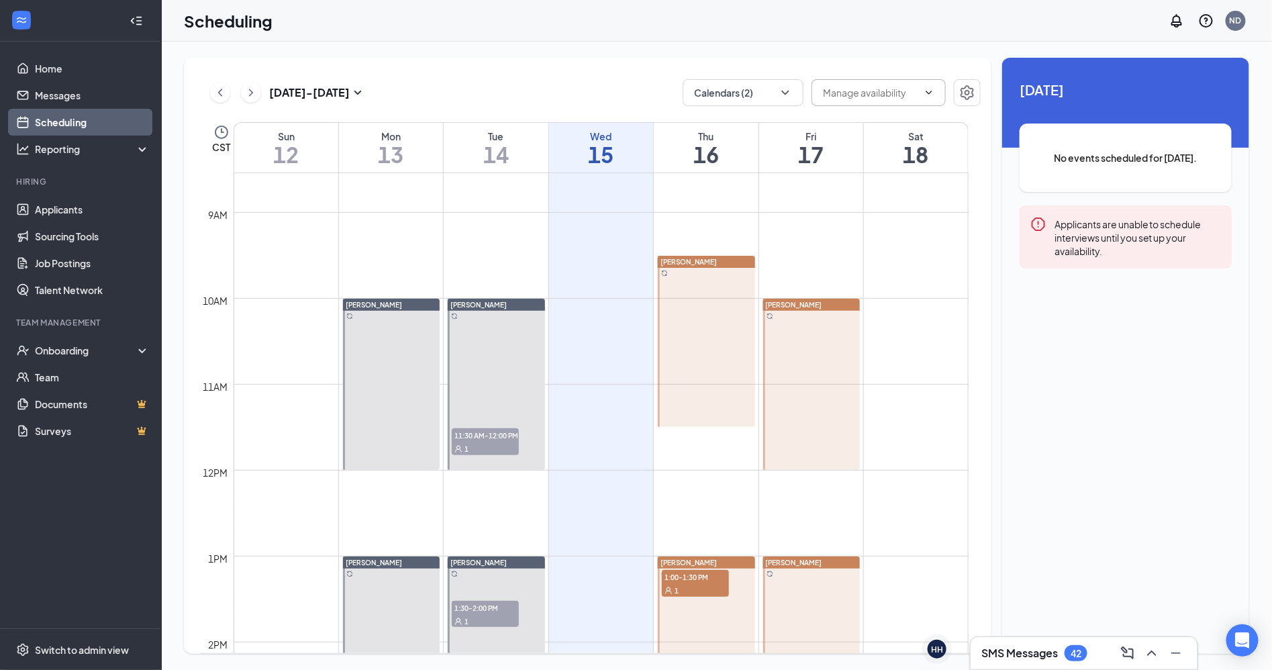
click at [930, 100] on span "Delete all availability" at bounding box center [879, 92] width 134 height 27
click at [965, 100] on icon "Settings" at bounding box center [968, 93] width 16 height 16
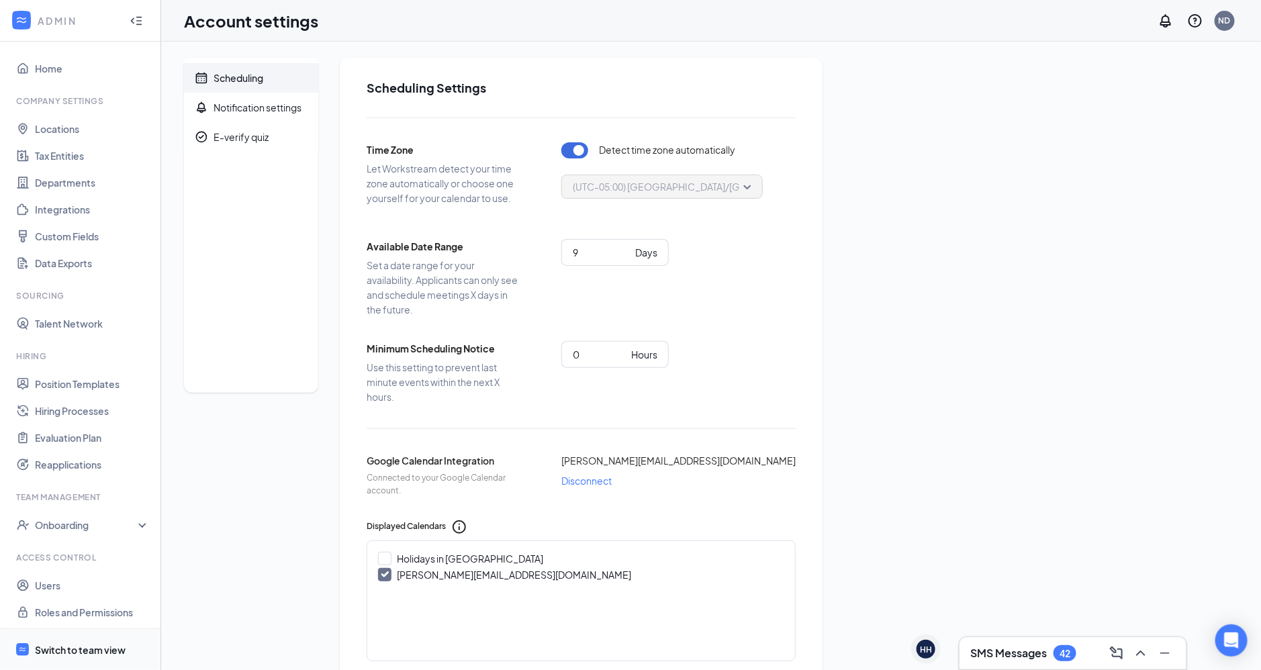
click at [69, 631] on span "Switch to team view" at bounding box center [92, 649] width 115 height 41
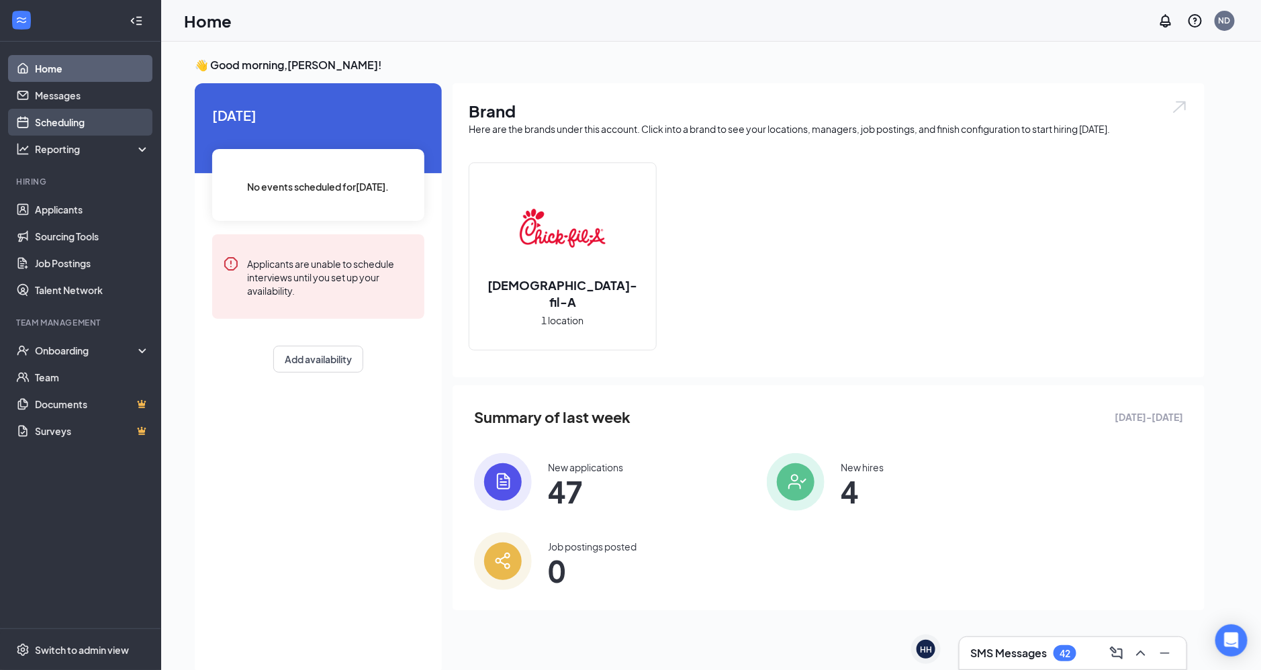
click at [59, 119] on link "Scheduling" at bounding box center [92, 122] width 115 height 27
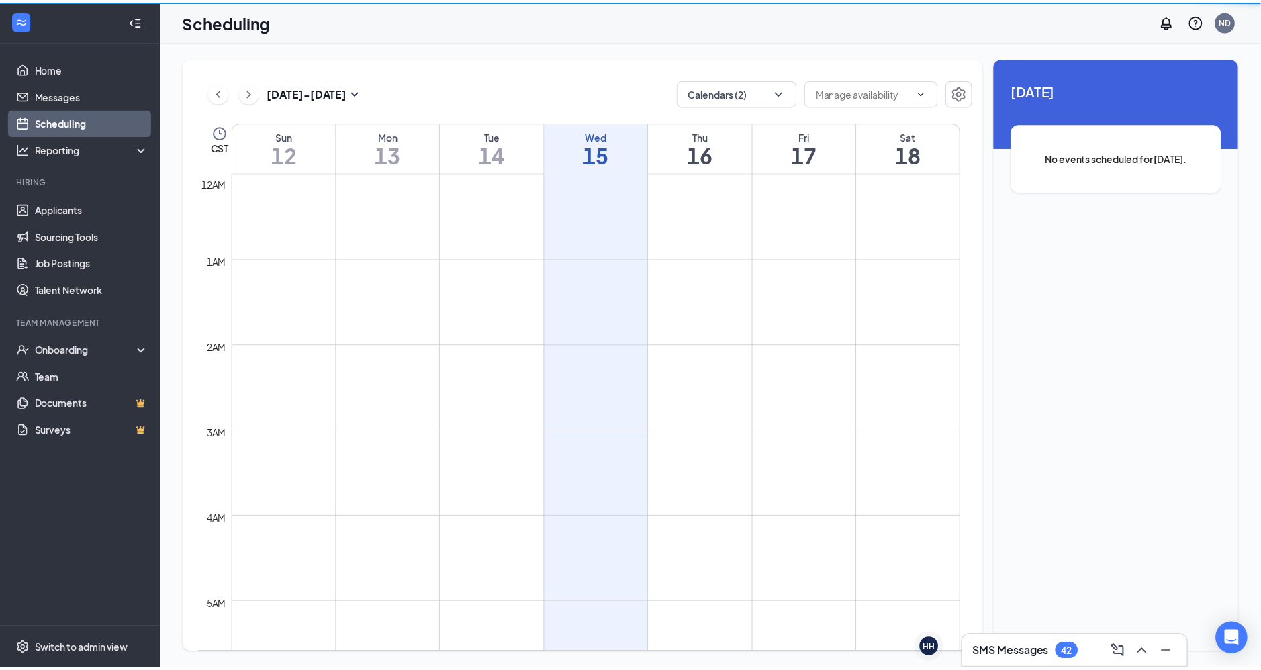
scroll to position [659, 0]
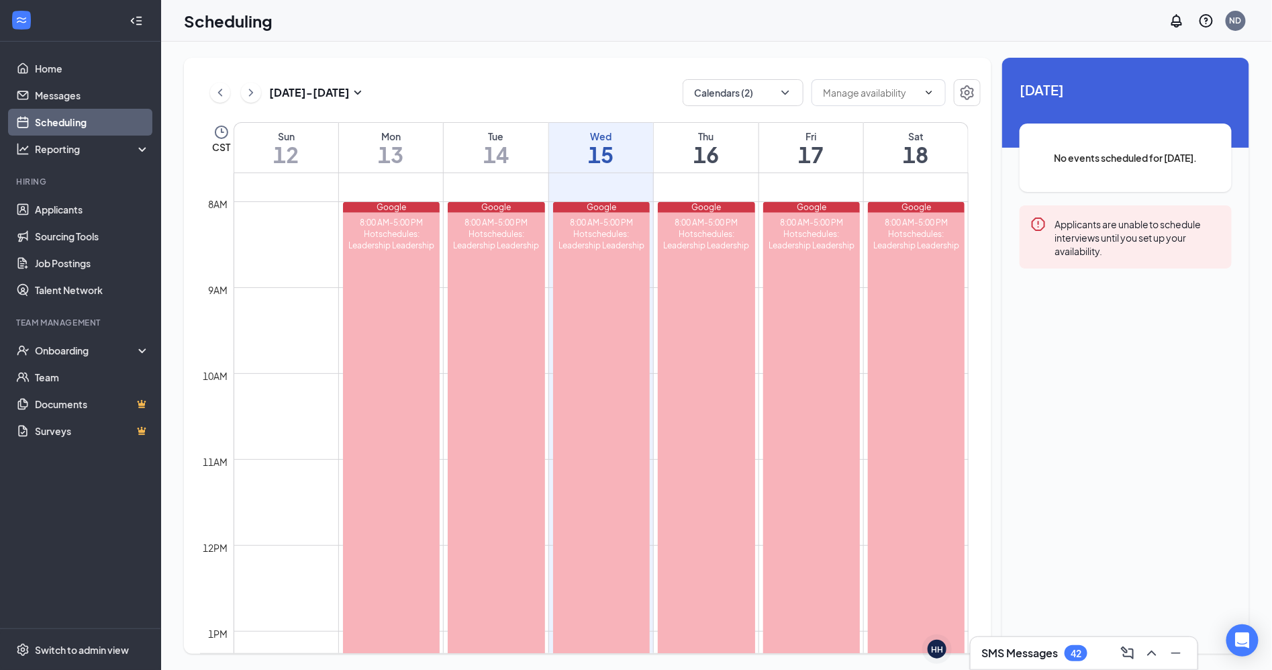
click at [1140, 166] on div "No events scheduled for [DATE]." at bounding box center [1126, 158] width 212 height 68
click at [1046, 222] on icon "Error" at bounding box center [1038, 224] width 13 height 13
click at [1043, 223] on icon "Error" at bounding box center [1039, 224] width 16 height 16
click at [1081, 234] on div "Applicants are unable to schedule interviews until you set up your availability." at bounding box center [1138, 237] width 167 height 42
click at [1082, 234] on div "Applicants are unable to schedule interviews until you set up your availability." at bounding box center [1138, 237] width 167 height 42
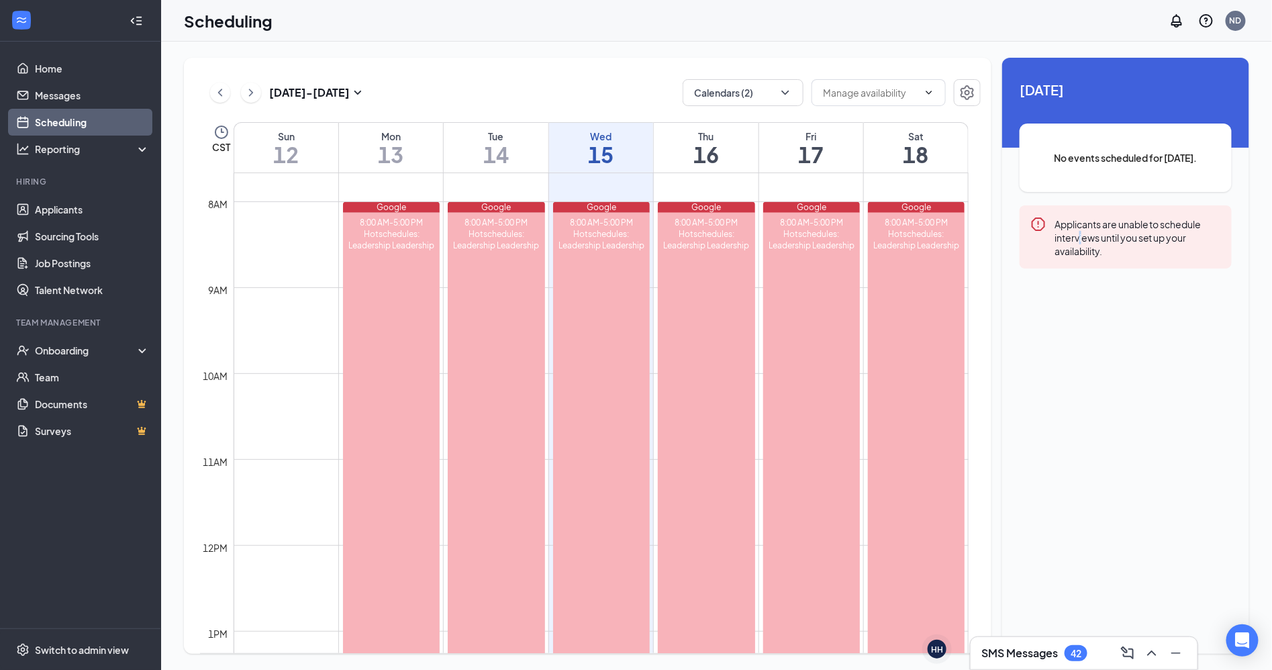
click at [1082, 234] on div "Applicants are unable to schedule interviews until you set up your availability." at bounding box center [1138, 237] width 167 height 42
click at [1083, 233] on div "Applicants are unable to schedule interviews until you set up your availability." at bounding box center [1138, 237] width 167 height 42
click at [1088, 232] on div "Applicants are unable to schedule interviews until you set up your availability." at bounding box center [1138, 237] width 167 height 42
click at [907, 96] on input "text" at bounding box center [870, 92] width 95 height 15
click at [915, 90] on input "text" at bounding box center [870, 92] width 95 height 15
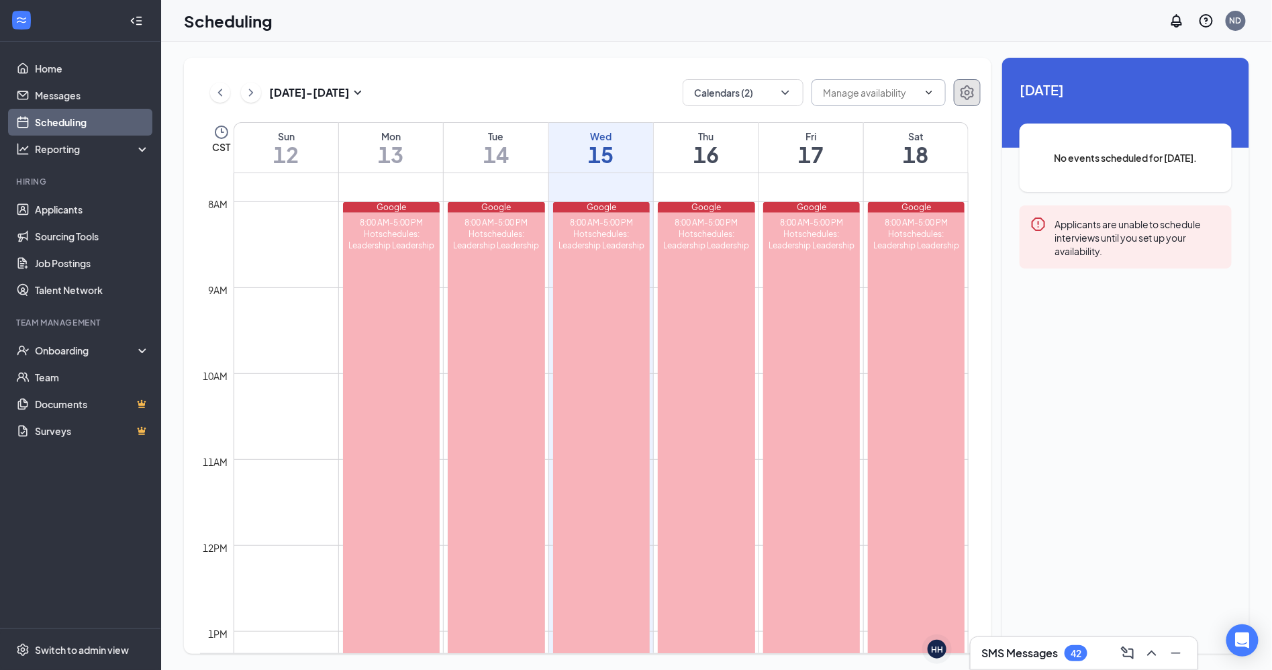
click at [974, 93] on icon "Settings" at bounding box center [968, 93] width 16 height 16
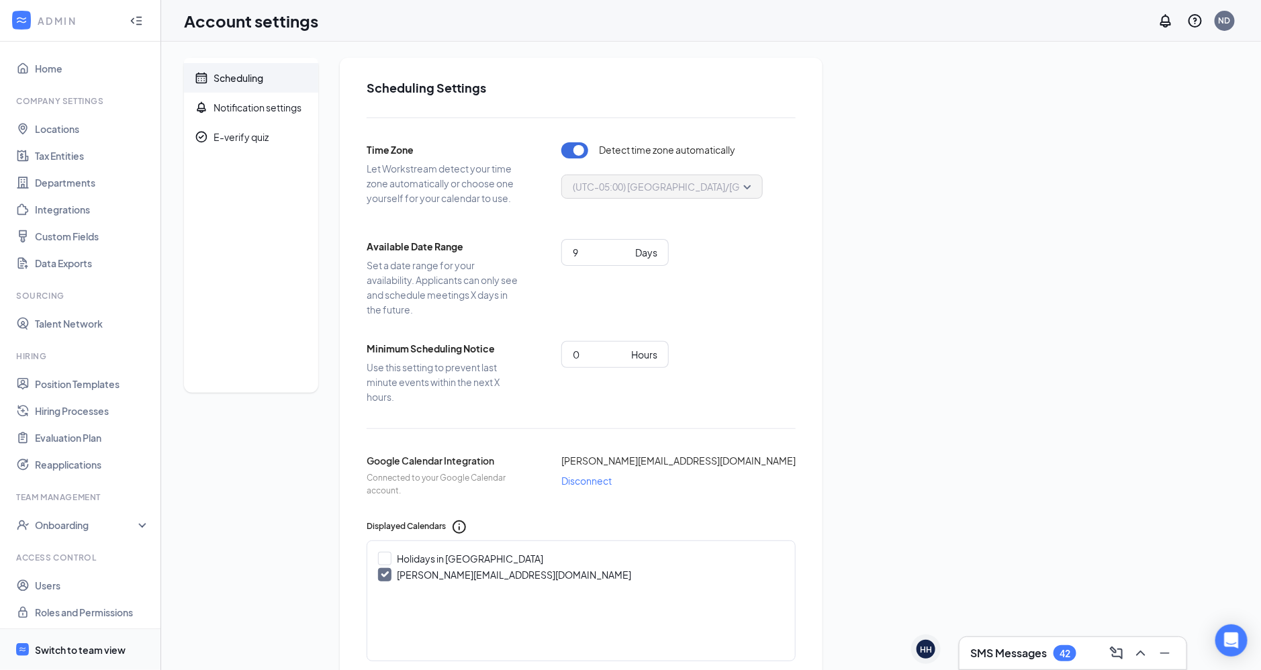
click at [62, 644] on div "Switch to team view" at bounding box center [80, 649] width 91 height 13
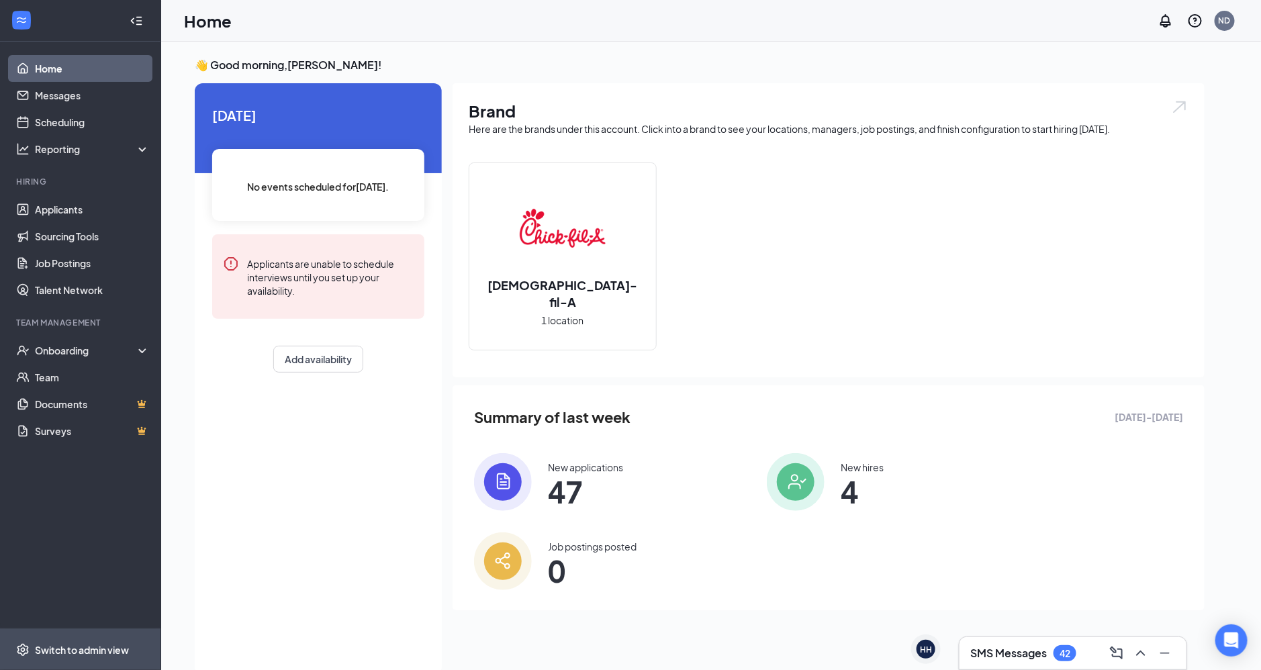
click at [82, 649] on div "Switch to admin view" at bounding box center [82, 649] width 94 height 13
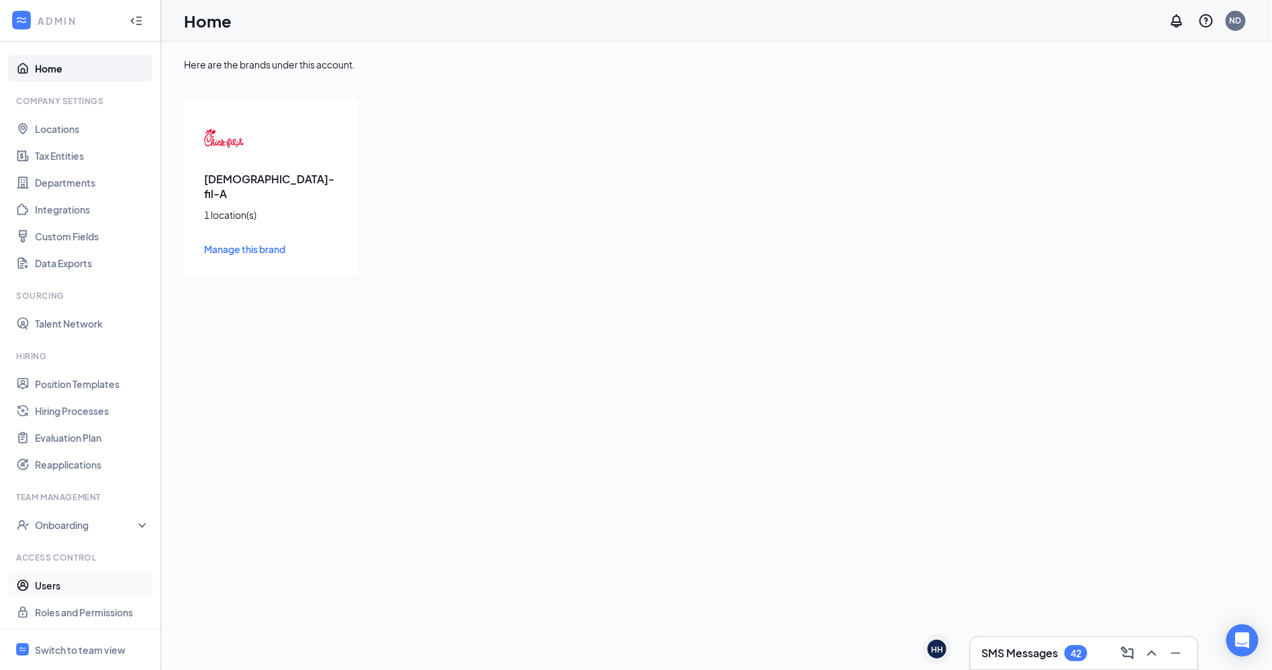
click at [63, 588] on link "Users" at bounding box center [92, 585] width 115 height 27
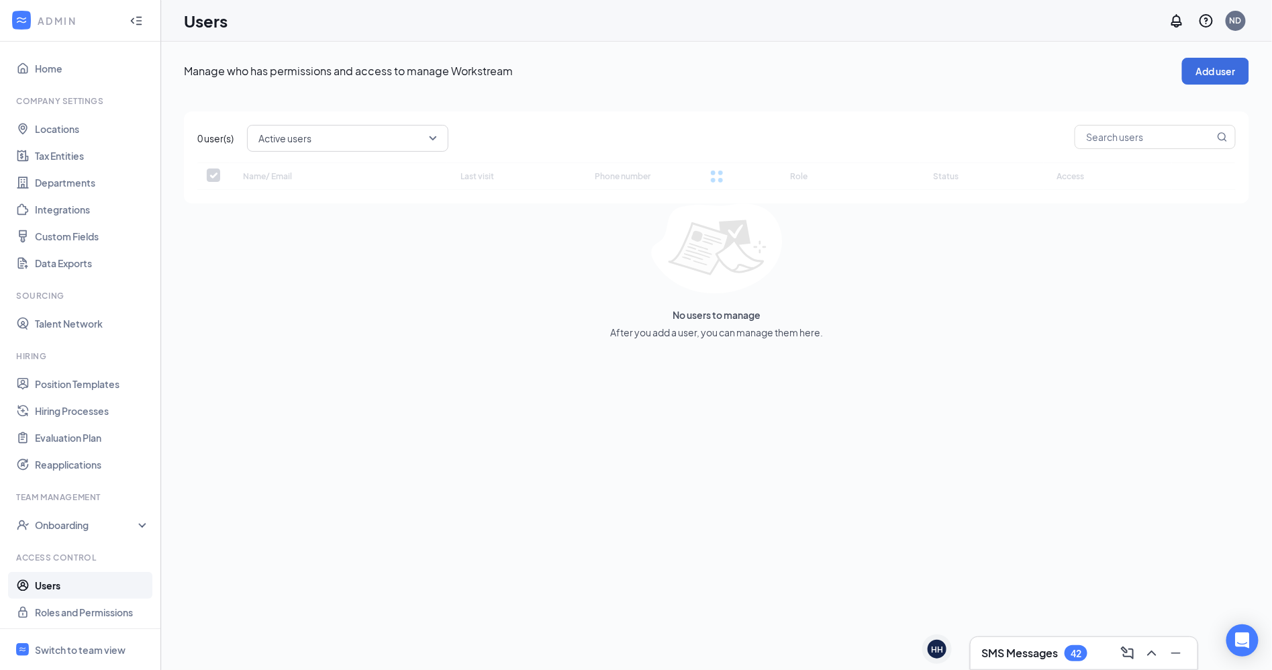
checkbox input "false"
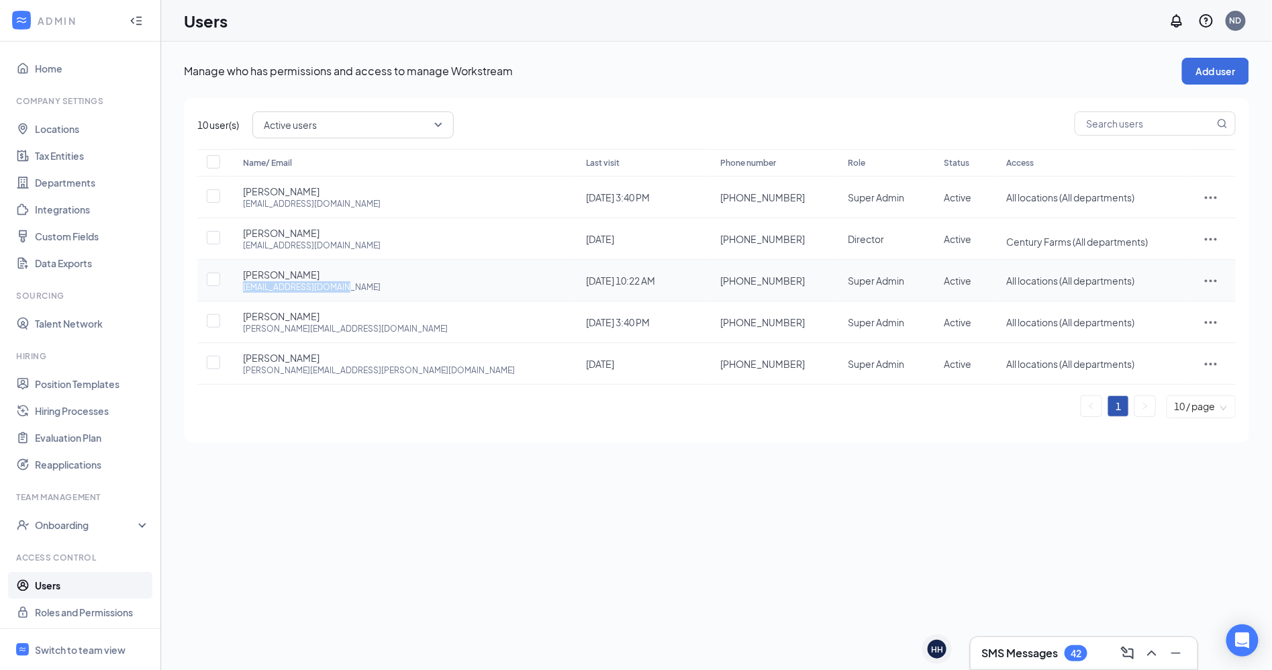
drag, startPoint x: 349, startPoint y: 287, endPoint x: 245, endPoint y: 287, distance: 104.1
click at [245, 287] on div "[PERSON_NAME] [EMAIL_ADDRESS][DOMAIN_NAME]" at bounding box center [401, 280] width 316 height 25
